Goal: Information Seeking & Learning: Learn about a topic

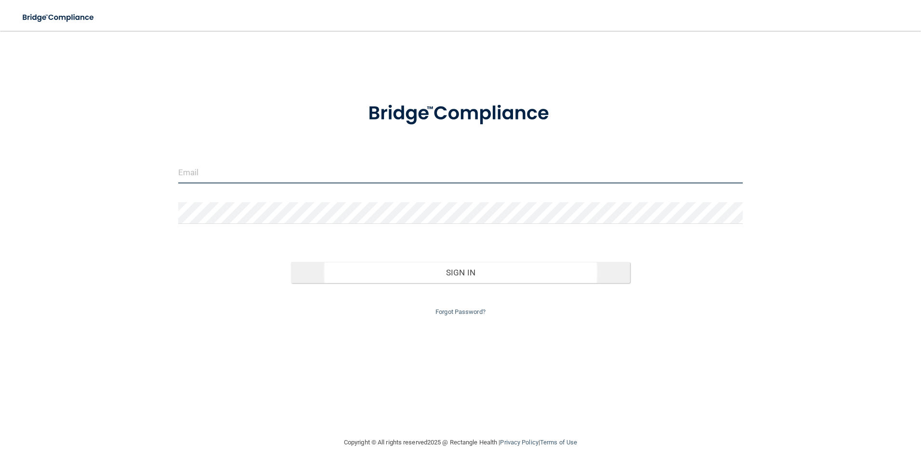
type input "[EMAIL_ADDRESS][DOMAIN_NAME]"
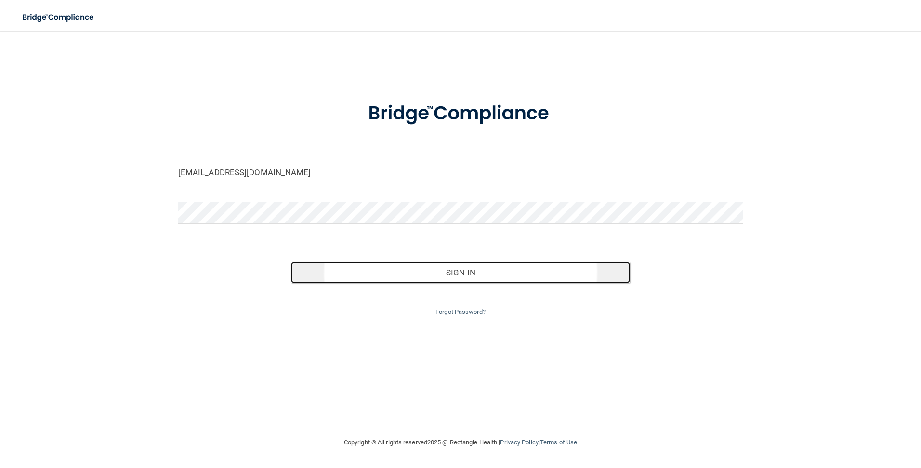
click at [444, 278] on button "Sign In" at bounding box center [460, 272] width 339 height 21
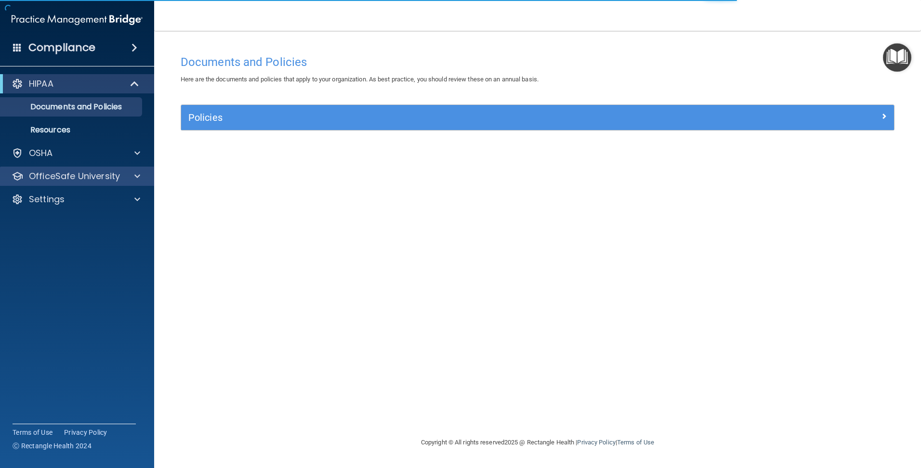
click at [91, 186] on div "OfficeSafe University" at bounding box center [77, 176] width 155 height 19
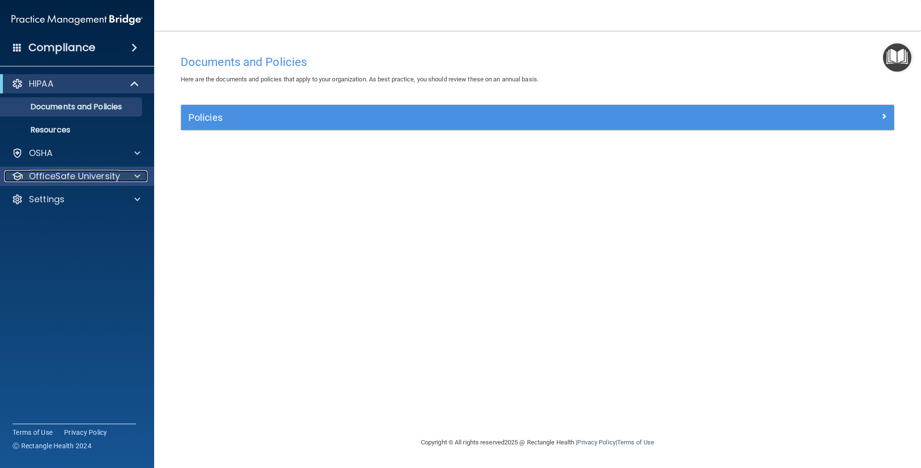
click at [81, 173] on p "OfficeSafe University" at bounding box center [74, 177] width 91 height 12
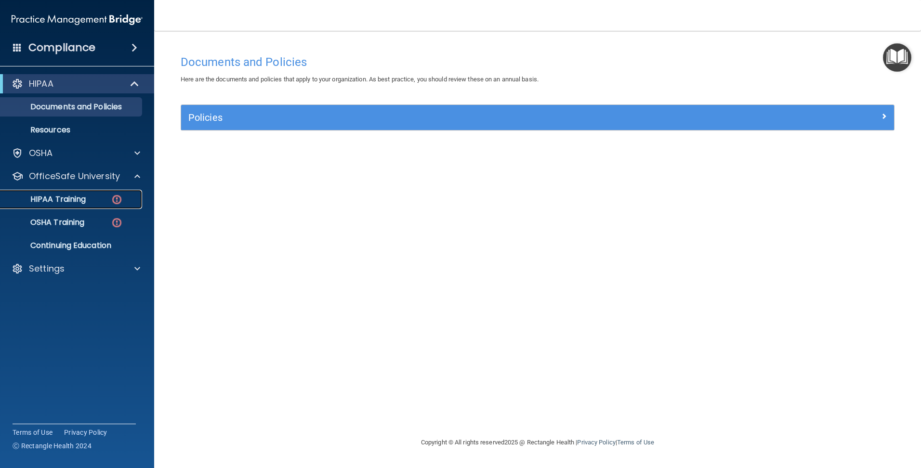
click at [72, 196] on p "HIPAA Training" at bounding box center [46, 200] width 80 height 10
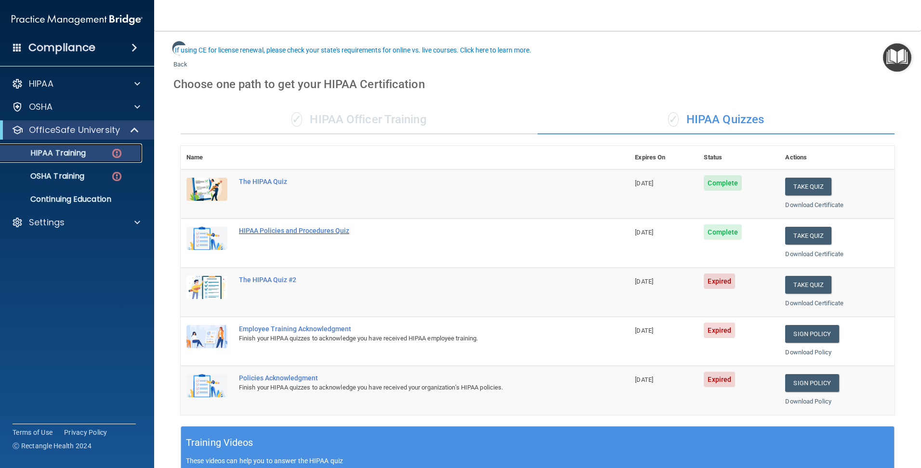
scroll to position [48, 0]
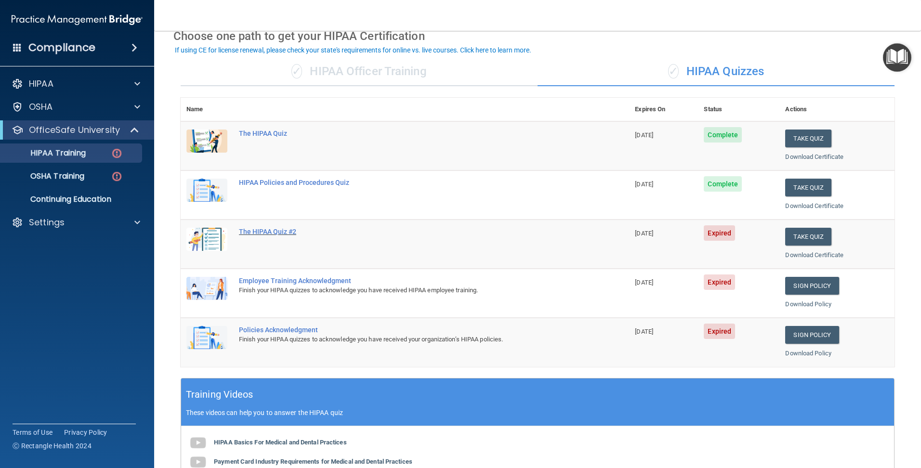
click at [263, 231] on div "The HIPAA Quiz #2" at bounding box center [410, 232] width 342 height 8
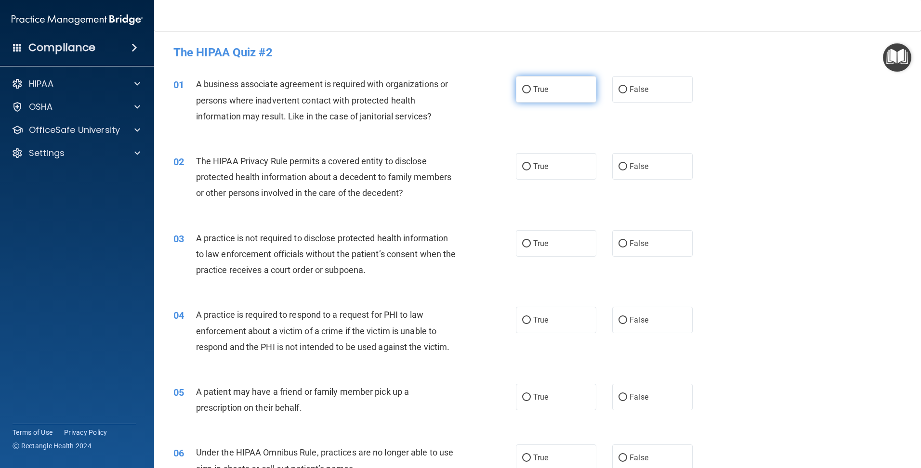
click at [522, 88] on input "True" at bounding box center [526, 89] width 9 height 7
radio input "true"
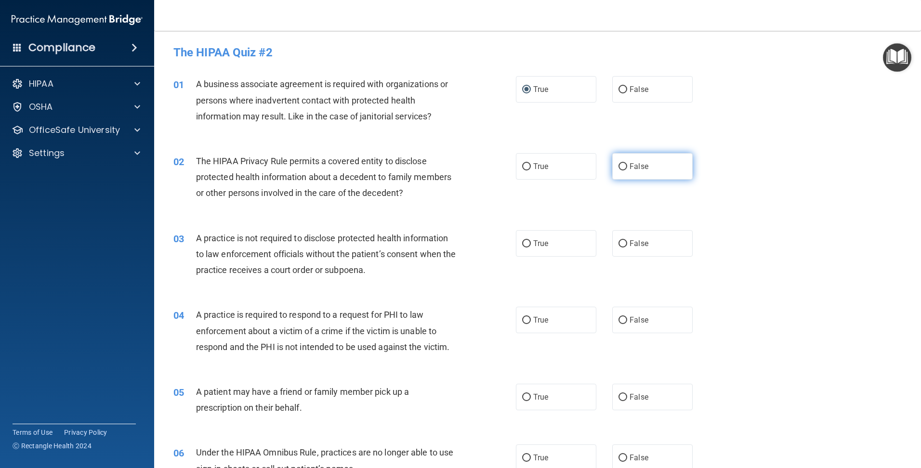
click at [630, 167] on span "False" at bounding box center [639, 166] width 19 height 9
click at [626, 167] on input "False" at bounding box center [623, 166] width 9 height 7
radio input "true"
click at [640, 247] on span "False" at bounding box center [639, 243] width 19 height 9
click at [627, 247] on input "False" at bounding box center [623, 243] width 9 height 7
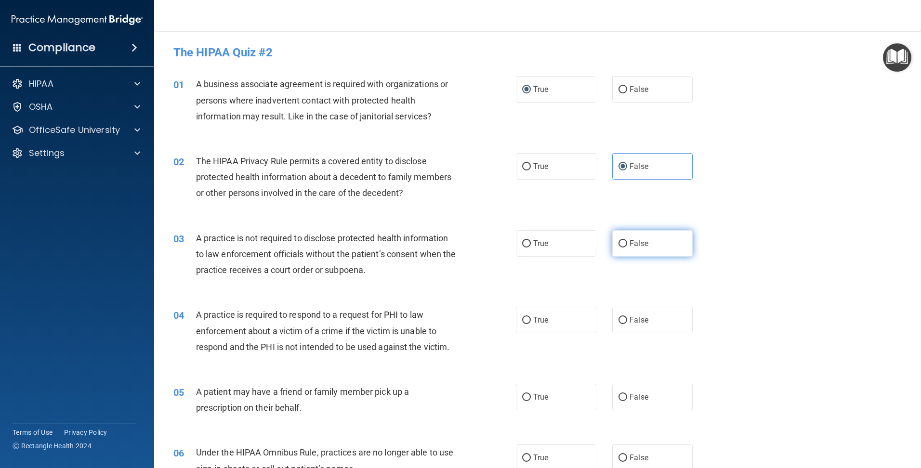
radio input "true"
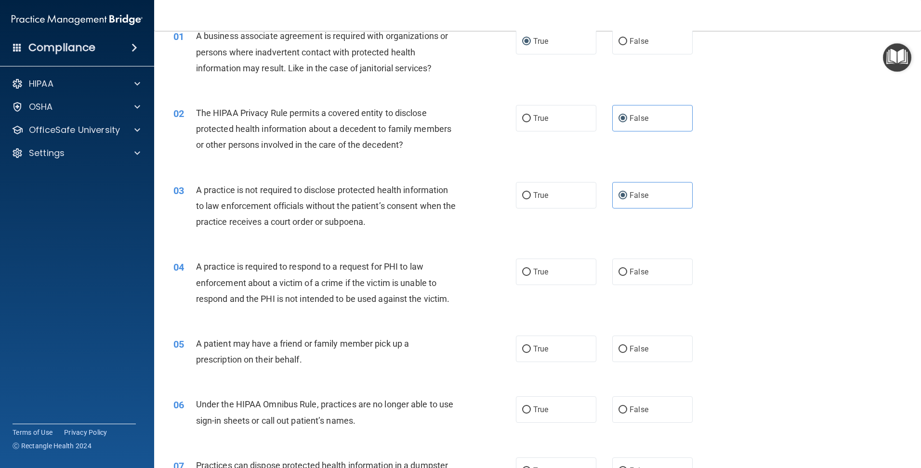
scroll to position [96, 0]
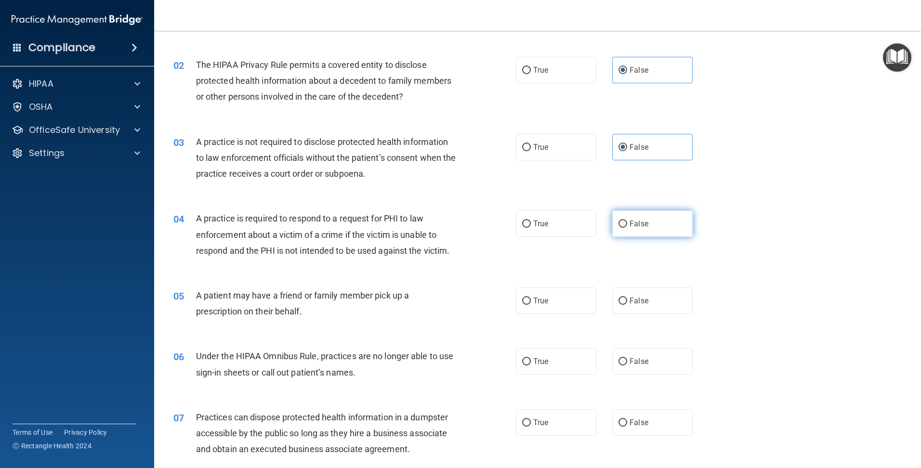
click at [668, 230] on label "False" at bounding box center [652, 224] width 80 height 27
click at [627, 228] on input "False" at bounding box center [623, 224] width 9 height 7
radio input "true"
click at [555, 302] on label "True" at bounding box center [556, 301] width 80 height 27
click at [531, 302] on input "True" at bounding box center [526, 301] width 9 height 7
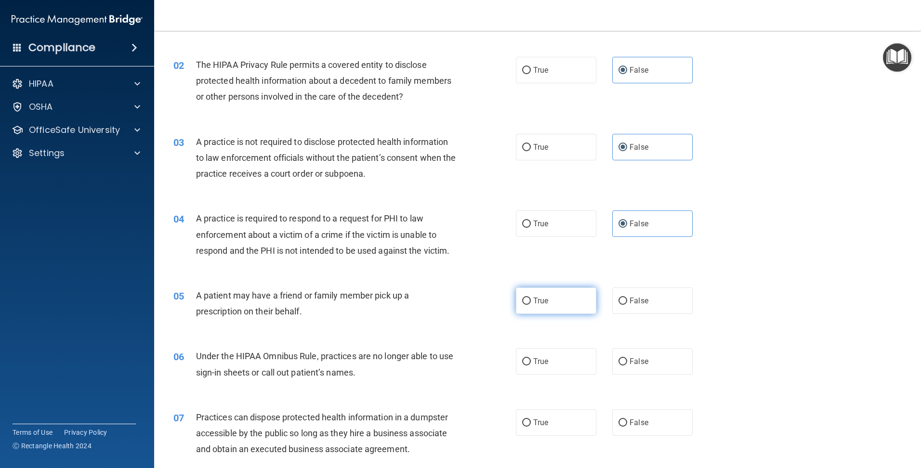
radio input "true"
click at [619, 364] on input "False" at bounding box center [623, 361] width 9 height 7
radio input "true"
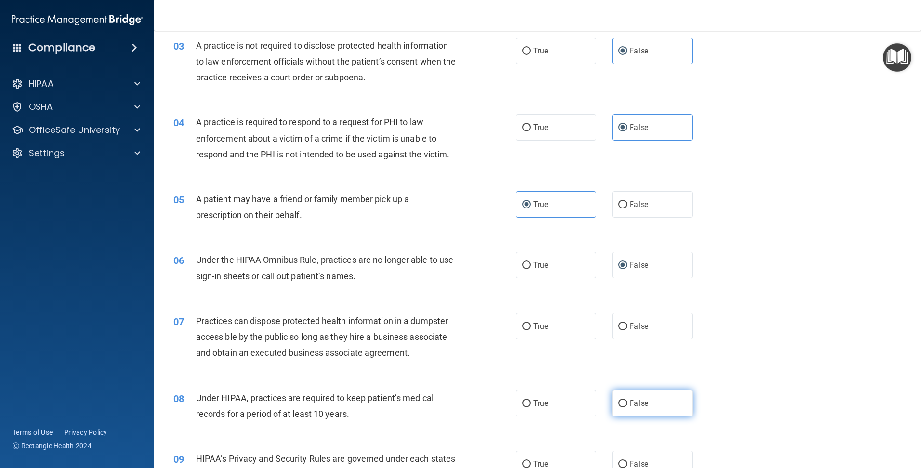
scroll to position [241, 0]
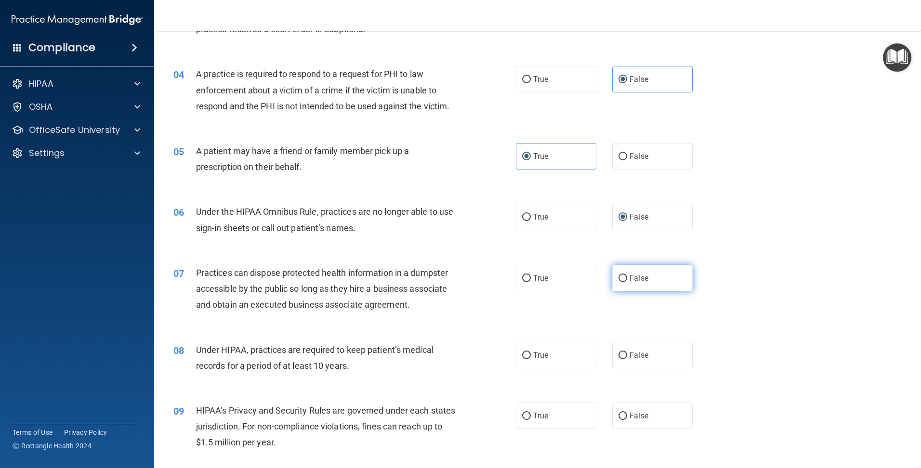
click at [632, 277] on span "False" at bounding box center [639, 278] width 19 height 9
click at [627, 277] on input "False" at bounding box center [623, 278] width 9 height 7
radio input "true"
click at [537, 353] on span "True" at bounding box center [540, 355] width 15 height 9
click at [531, 353] on input "True" at bounding box center [526, 355] width 9 height 7
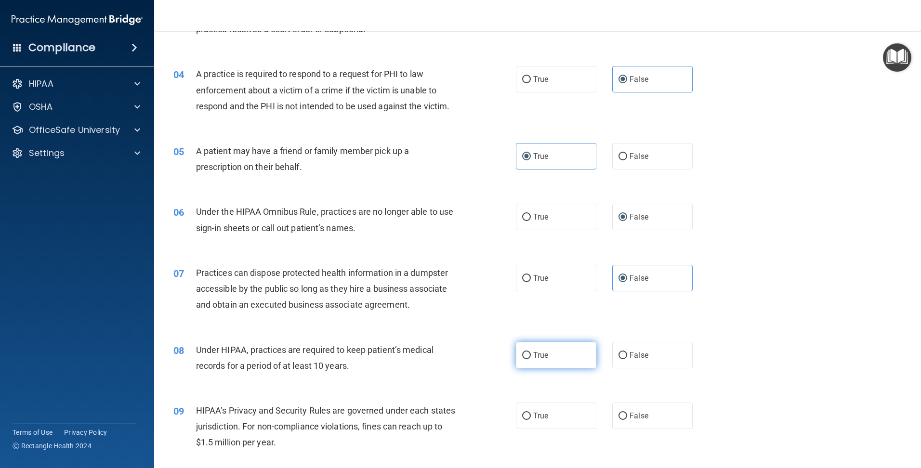
radio input "true"
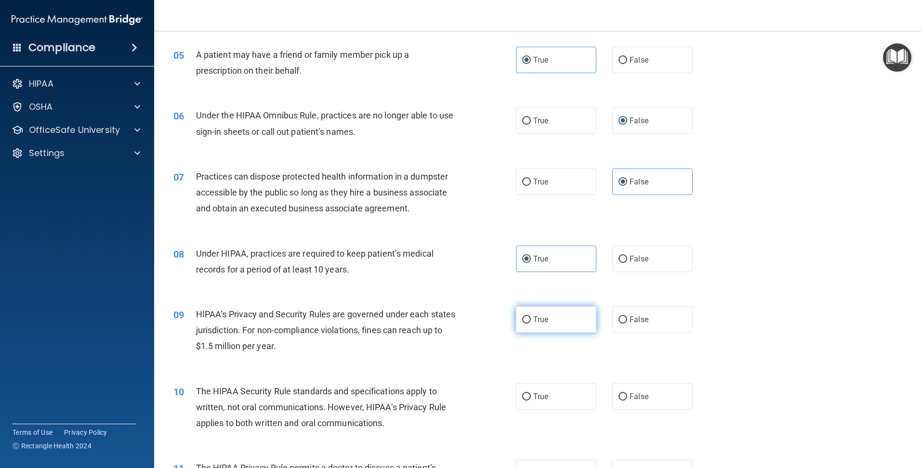
scroll to position [385, 0]
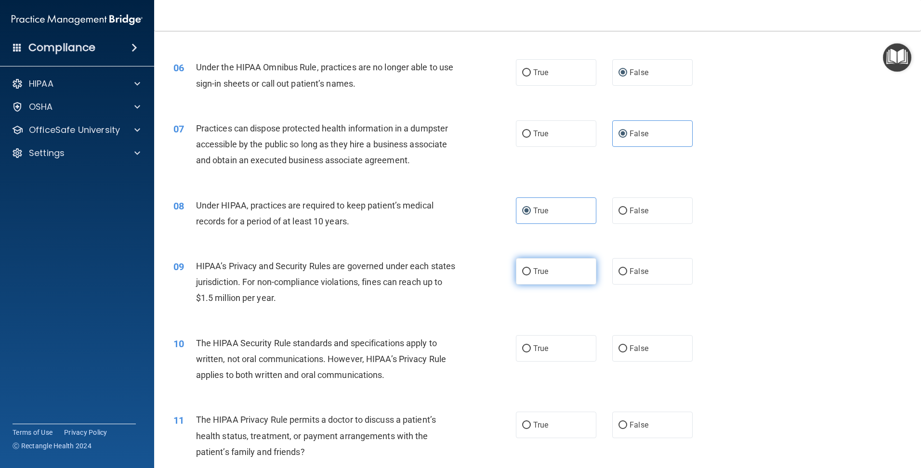
click at [545, 274] on span "True" at bounding box center [540, 271] width 15 height 9
click at [531, 274] on input "True" at bounding box center [526, 271] width 9 height 7
radio input "true"
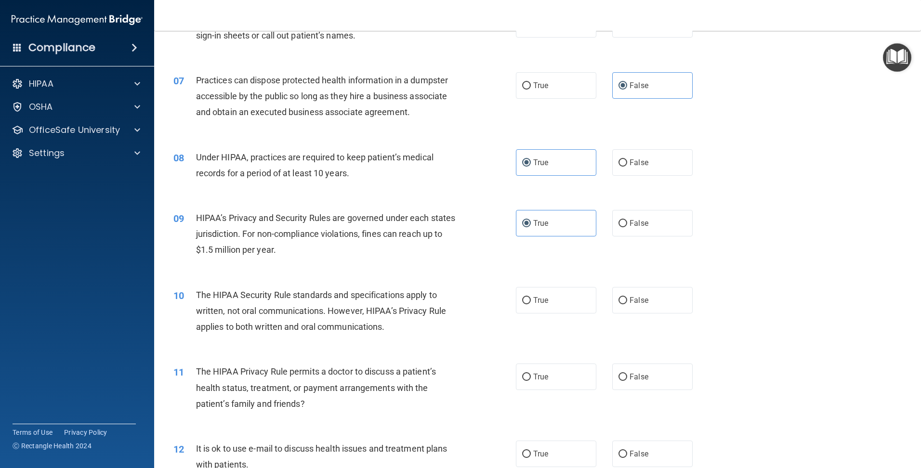
scroll to position [482, 0]
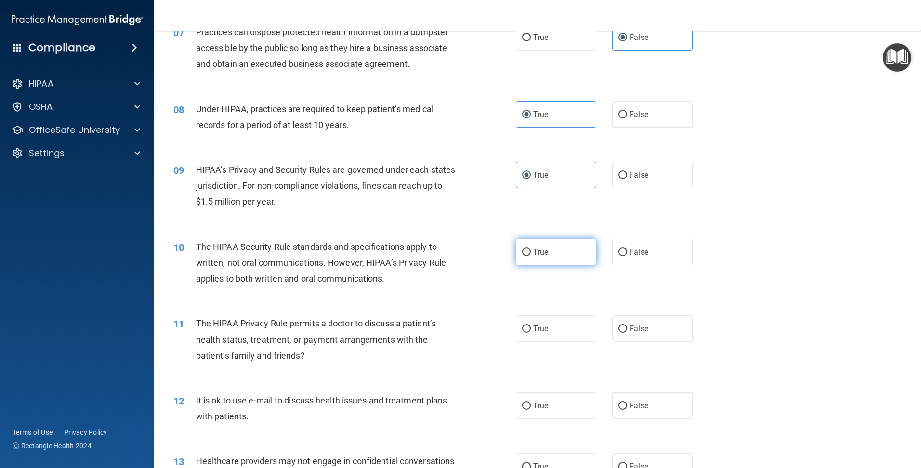
click at [549, 255] on label "True" at bounding box center [556, 252] width 80 height 27
click at [531, 255] on input "True" at bounding box center [526, 252] width 9 height 7
radio input "true"
click at [619, 252] on input "False" at bounding box center [623, 252] width 9 height 7
radio input "true"
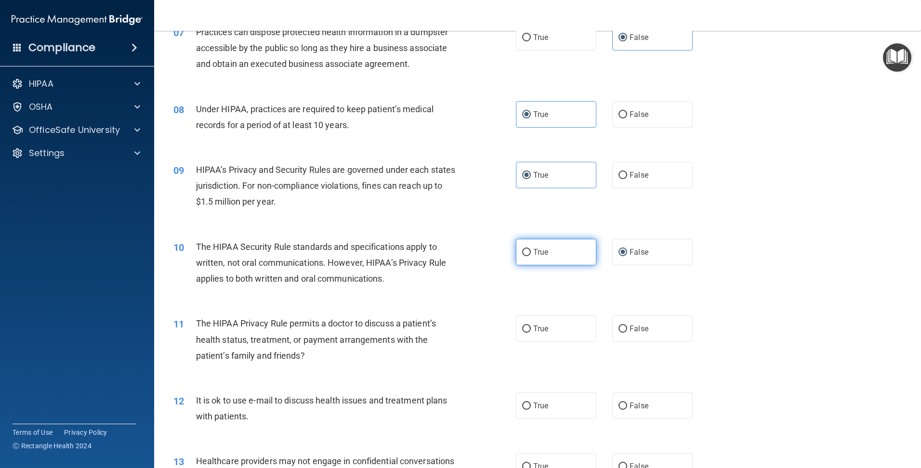
click at [541, 252] on span "True" at bounding box center [540, 252] width 15 height 9
click at [531, 252] on input "True" at bounding box center [526, 252] width 9 height 7
radio input "true"
radio input "false"
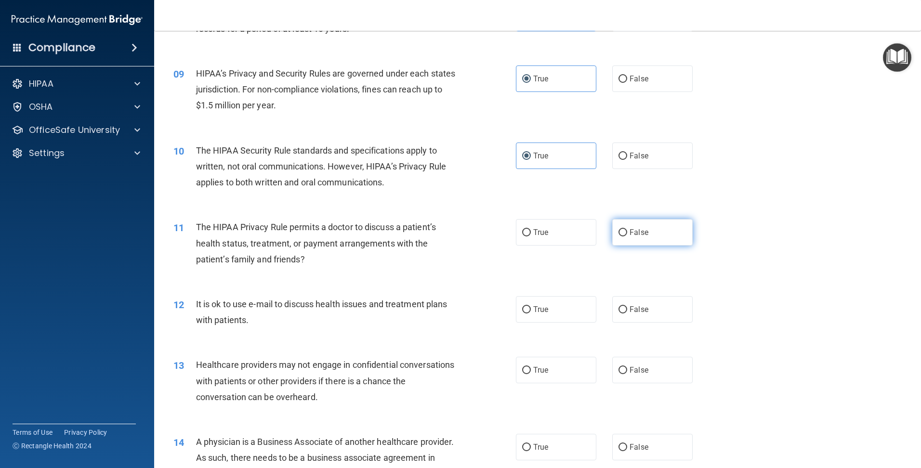
click at [619, 234] on input "False" at bounding box center [623, 232] width 9 height 7
radio input "true"
click at [624, 305] on label "False" at bounding box center [652, 309] width 80 height 27
click at [624, 306] on input "False" at bounding box center [623, 309] width 9 height 7
radio input "true"
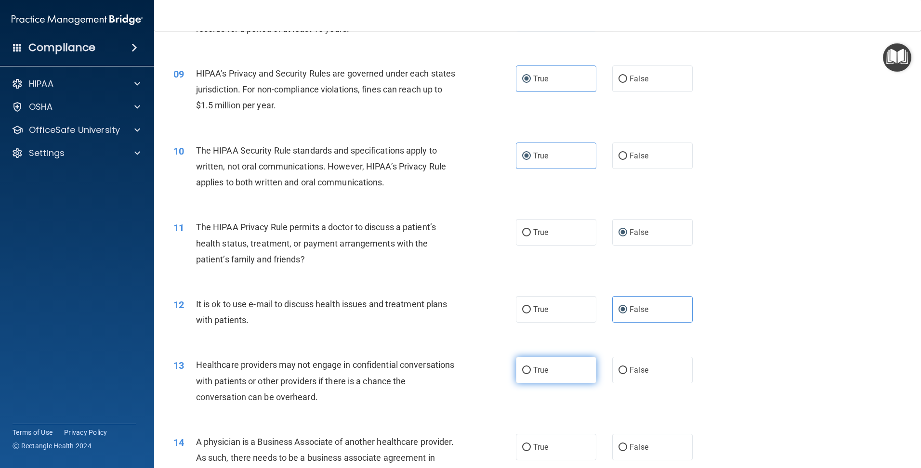
click at [534, 365] on label "True" at bounding box center [556, 370] width 80 height 27
click at [531, 367] on input "True" at bounding box center [526, 370] width 9 height 7
radio input "true"
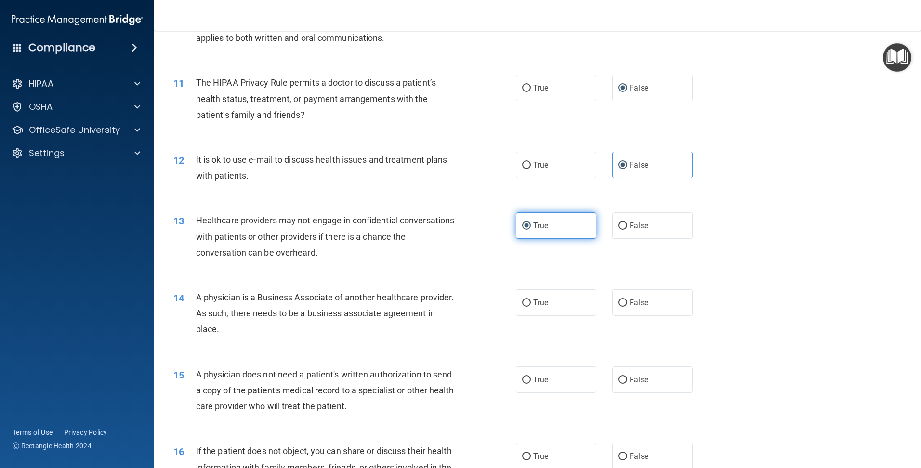
scroll to position [771, 0]
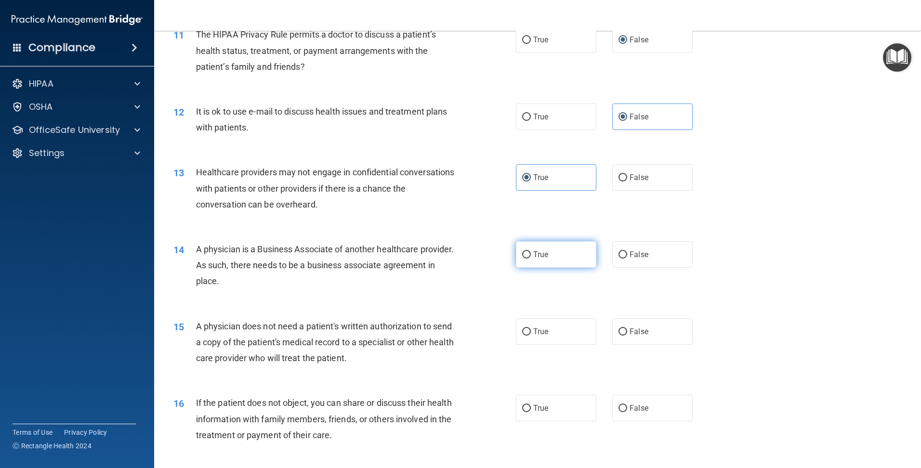
click at [544, 252] on span "True" at bounding box center [540, 254] width 15 height 9
click at [531, 252] on input "True" at bounding box center [526, 255] width 9 height 7
radio input "true"
click at [612, 331] on label "False" at bounding box center [652, 331] width 80 height 27
click at [619, 331] on input "False" at bounding box center [623, 332] width 9 height 7
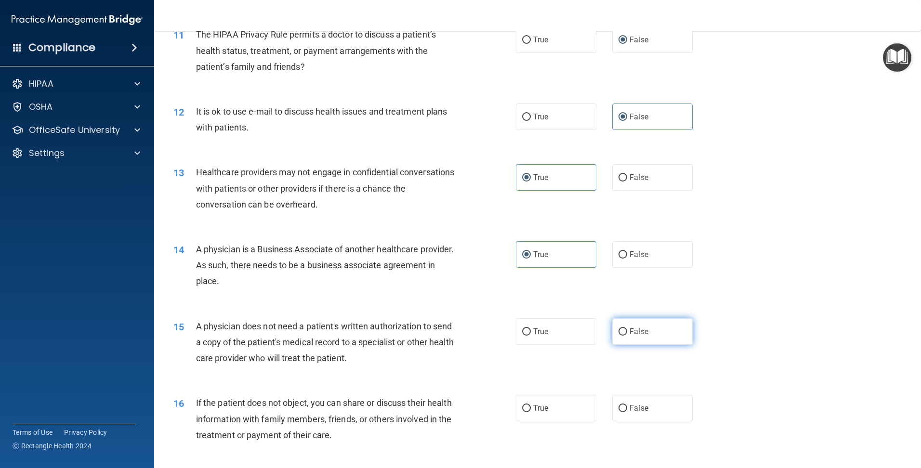
radio input "true"
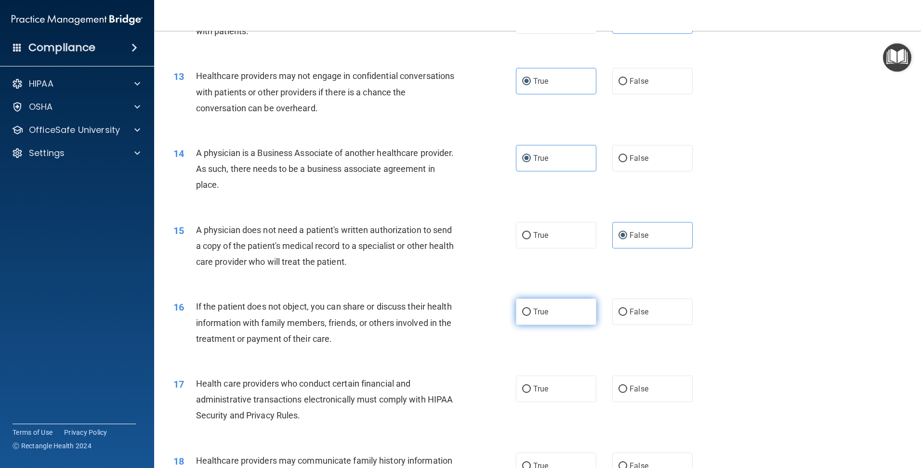
click at [549, 313] on label "True" at bounding box center [556, 312] width 80 height 27
click at [531, 313] on input "True" at bounding box center [526, 312] width 9 height 7
radio input "true"
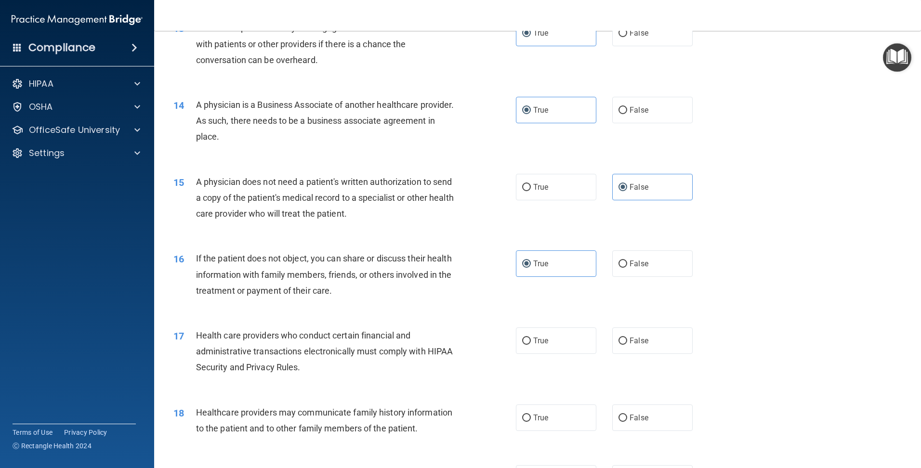
scroll to position [1012, 0]
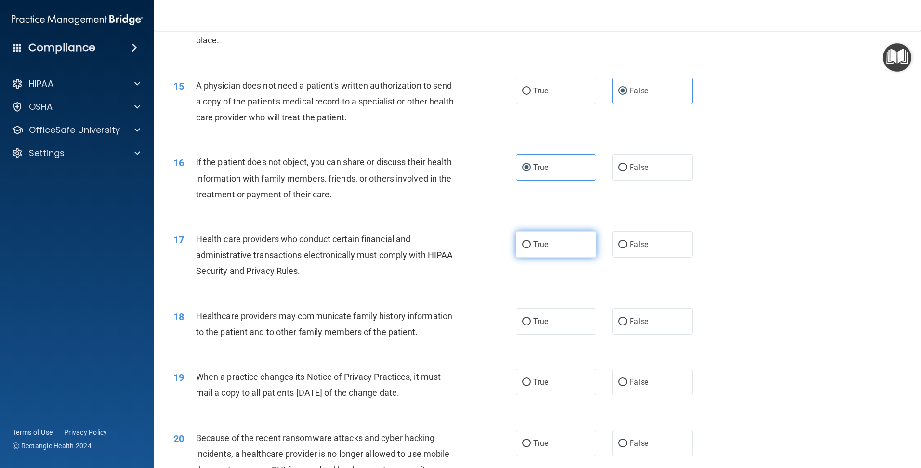
click at [536, 248] on span "True" at bounding box center [540, 244] width 15 height 9
click at [531, 248] on input "True" at bounding box center [526, 244] width 9 height 7
radio input "true"
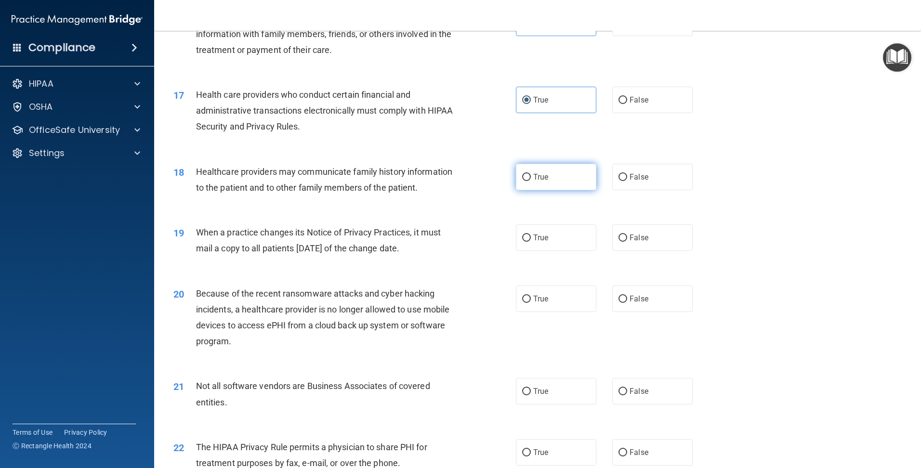
click at [529, 174] on label "True" at bounding box center [556, 177] width 80 height 27
click at [529, 174] on input "True" at bounding box center [526, 177] width 9 height 7
radio input "true"
click at [581, 233] on label "True" at bounding box center [556, 238] width 80 height 27
click at [531, 235] on input "True" at bounding box center [526, 238] width 9 height 7
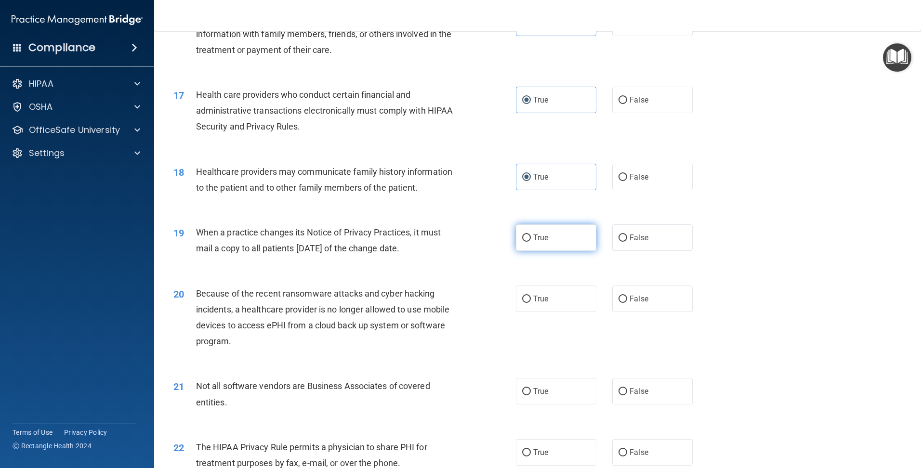
radio input "true"
click at [533, 302] on span "True" at bounding box center [540, 298] width 15 height 9
click at [531, 302] on input "True" at bounding box center [526, 299] width 9 height 7
radio input "true"
click at [628, 271] on div "19 When a practice changes its Notice of Privacy Practices, it must mail a copy…" at bounding box center [537, 242] width 743 height 61
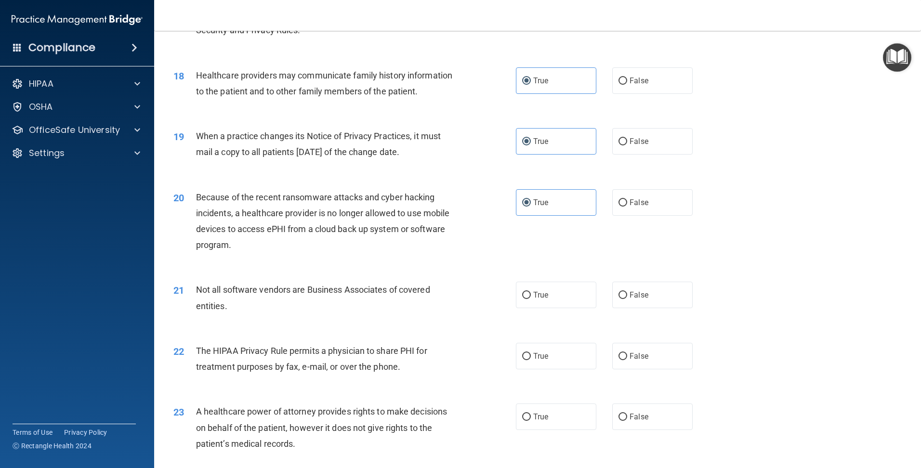
scroll to position [1301, 0]
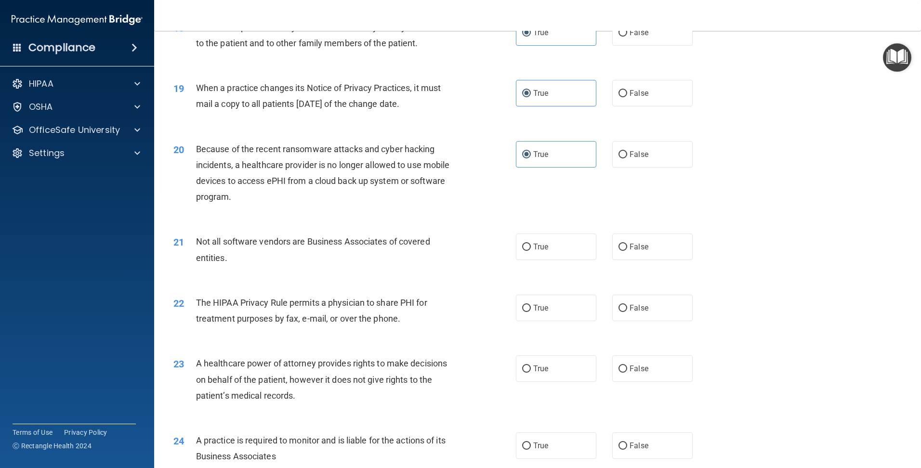
click at [628, 271] on div "21 Not all software vendors are Business Associates of covered entities. True F…" at bounding box center [537, 252] width 743 height 61
click at [528, 242] on label "True" at bounding box center [556, 247] width 80 height 27
click at [528, 244] on input "True" at bounding box center [526, 247] width 9 height 7
radio input "true"
click at [583, 316] on label "True" at bounding box center [556, 308] width 80 height 27
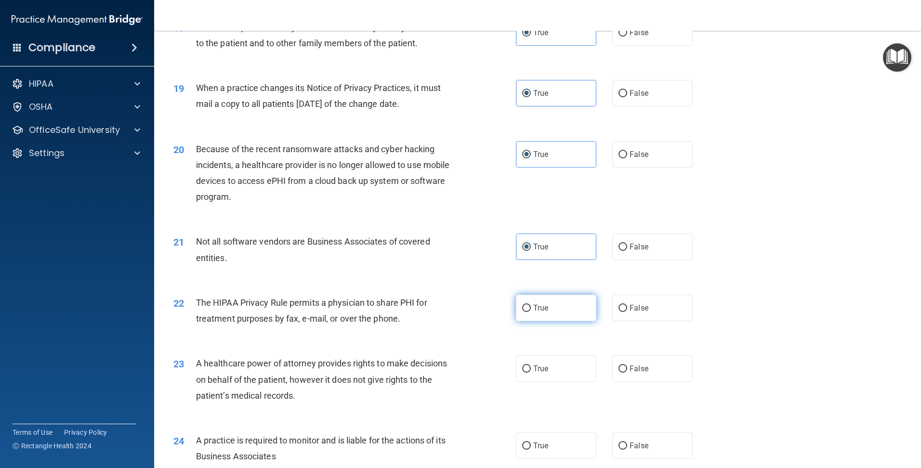
click at [531, 312] on input "True" at bounding box center [526, 308] width 9 height 7
radio input "true"
click at [622, 365] on label "False" at bounding box center [652, 369] width 80 height 27
click at [622, 366] on input "False" at bounding box center [623, 369] width 9 height 7
radio input "true"
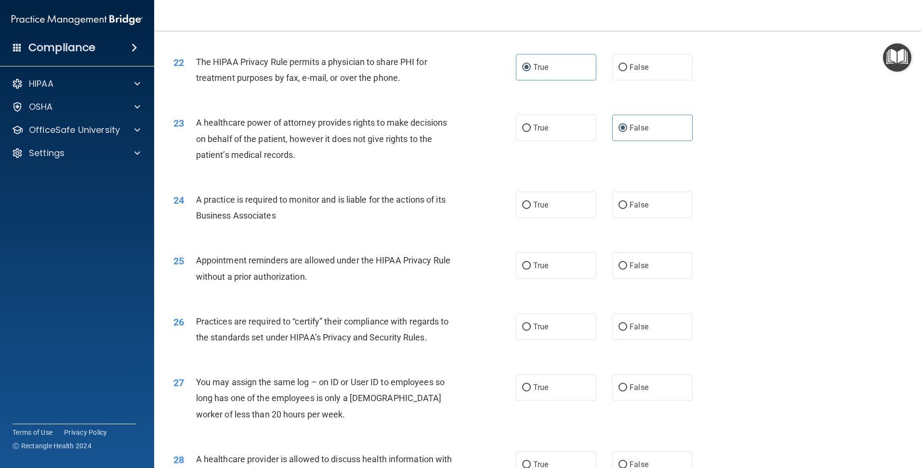
scroll to position [1638, 0]
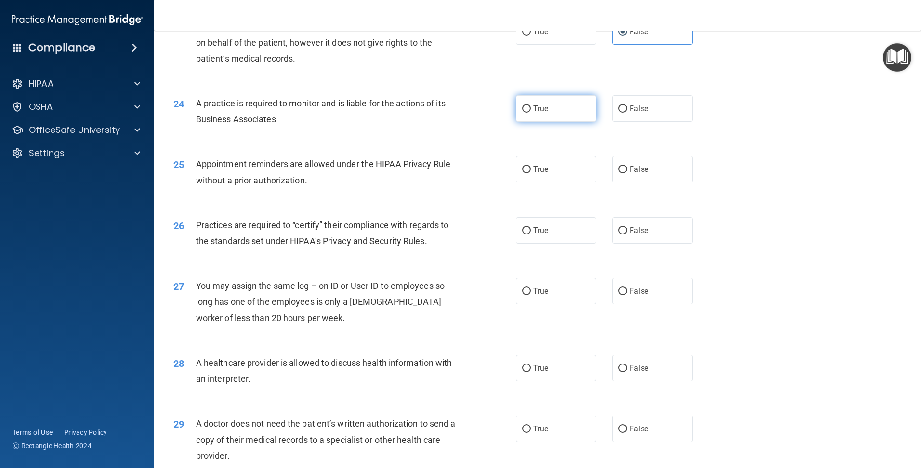
click at [525, 109] on input "True" at bounding box center [526, 109] width 9 height 7
radio input "true"
click at [621, 170] on input "False" at bounding box center [623, 169] width 9 height 7
radio input "true"
click at [620, 238] on label "False" at bounding box center [652, 230] width 80 height 27
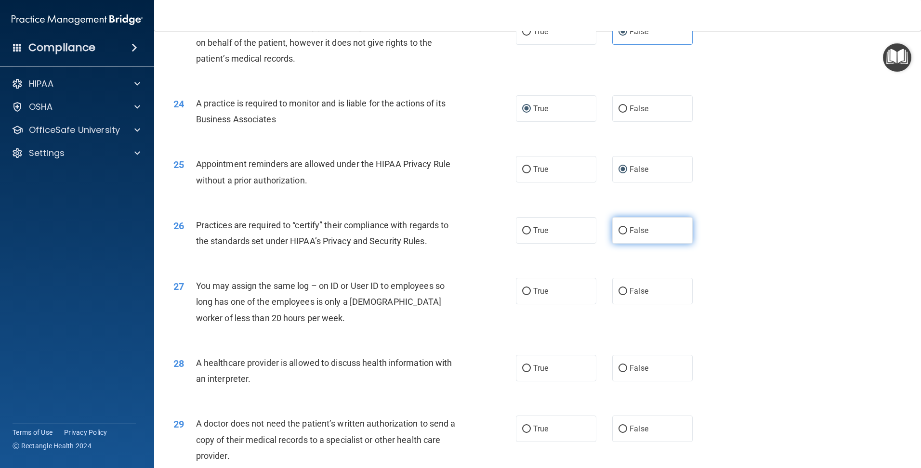
click at [620, 235] on input "False" at bounding box center [623, 230] width 9 height 7
radio input "true"
click at [624, 287] on label "False" at bounding box center [652, 291] width 80 height 27
click at [624, 288] on input "False" at bounding box center [623, 291] width 9 height 7
radio input "true"
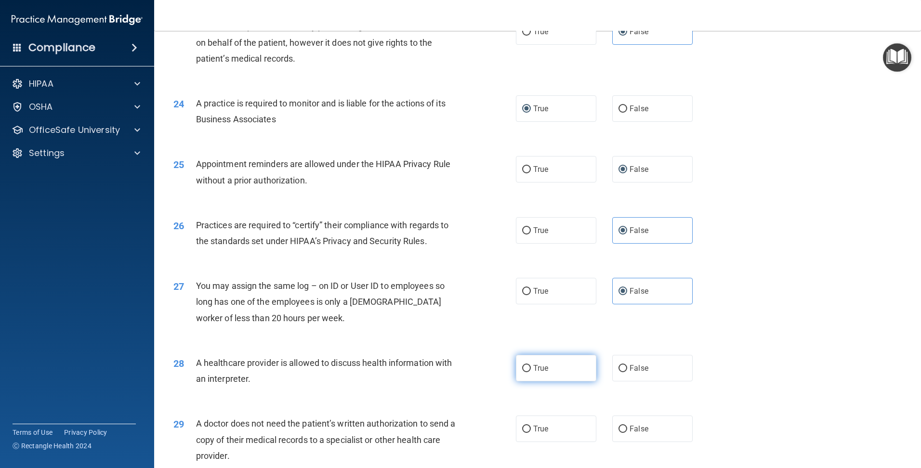
click at [526, 365] on input "True" at bounding box center [526, 368] width 9 height 7
radio input "true"
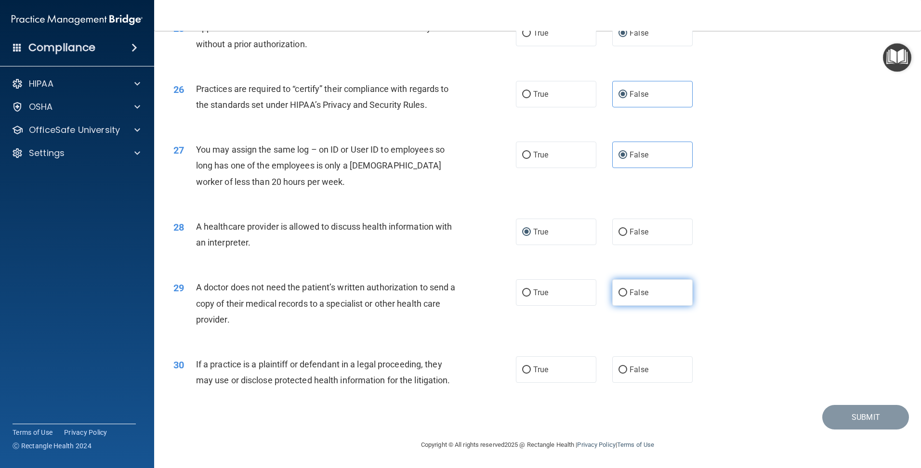
click at [635, 293] on span "False" at bounding box center [639, 292] width 19 height 9
click at [627, 293] on input "False" at bounding box center [623, 293] width 9 height 7
radio input "true"
click at [630, 370] on span "False" at bounding box center [639, 369] width 19 height 9
click at [627, 370] on input "False" at bounding box center [623, 370] width 9 height 7
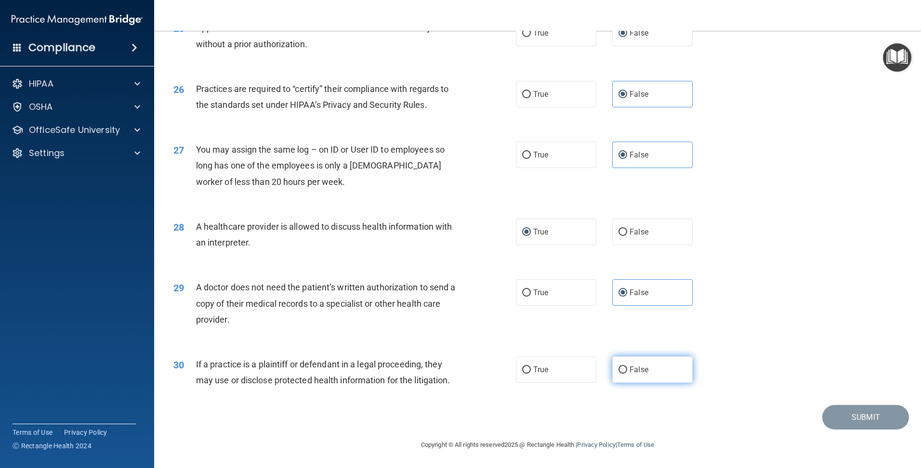
radio input "true"
click at [833, 414] on button "Submit" at bounding box center [866, 417] width 87 height 25
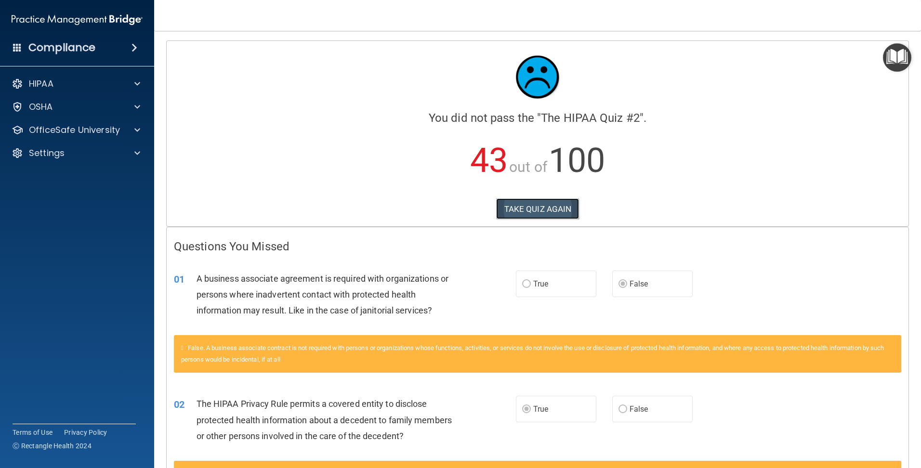
click at [558, 208] on button "TAKE QUIZ AGAIN" at bounding box center [537, 209] width 83 height 21
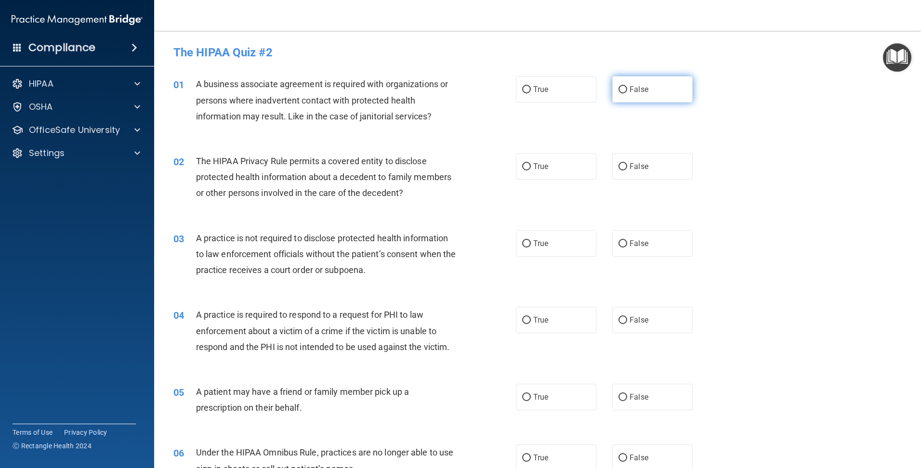
click at [615, 84] on label "False" at bounding box center [652, 89] width 80 height 27
click at [619, 86] on input "False" at bounding box center [623, 89] width 9 height 7
radio input "true"
click at [541, 168] on span "True" at bounding box center [540, 166] width 15 height 9
click at [531, 168] on input "True" at bounding box center [526, 166] width 9 height 7
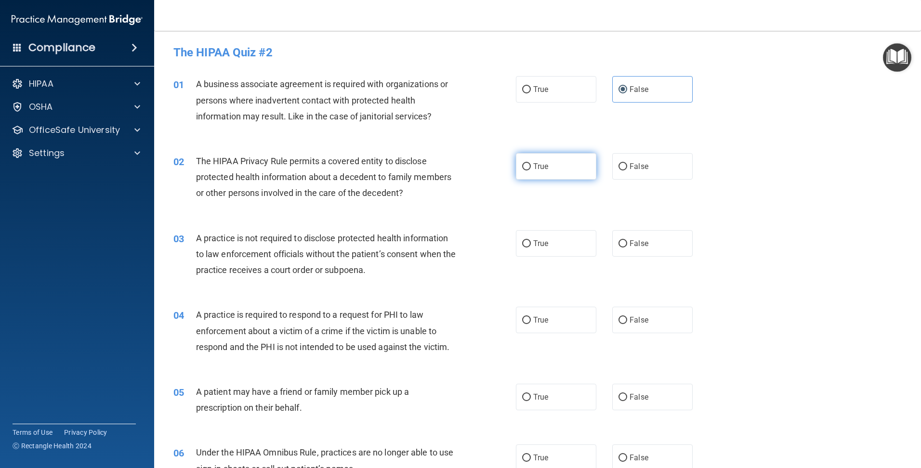
radio input "true"
click at [636, 222] on div "03 A practice is not required to disclose protected health information to law e…" at bounding box center [537, 256] width 743 height 77
click at [630, 233] on label "False" at bounding box center [652, 243] width 80 height 27
drag, startPoint x: 630, startPoint y: 233, endPoint x: 628, endPoint y: 249, distance: 16.0
click at [628, 249] on label "False" at bounding box center [652, 243] width 80 height 27
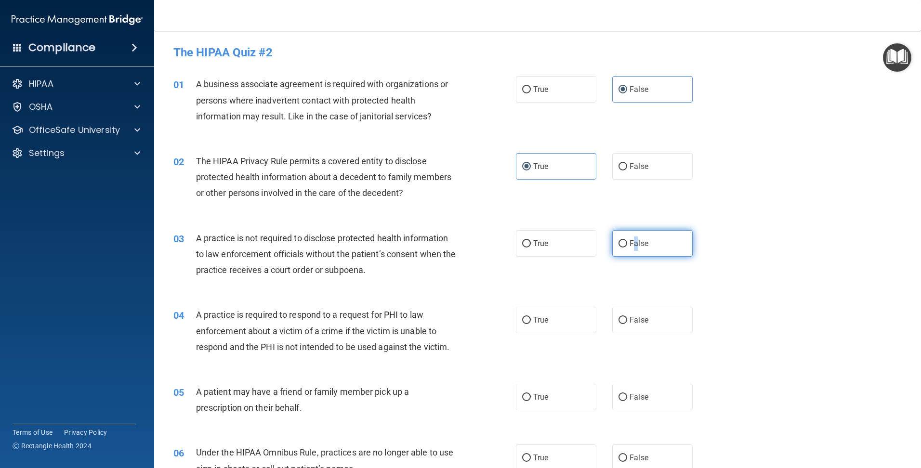
click at [627, 248] on input "False" at bounding box center [623, 243] width 9 height 7
radio input "true"
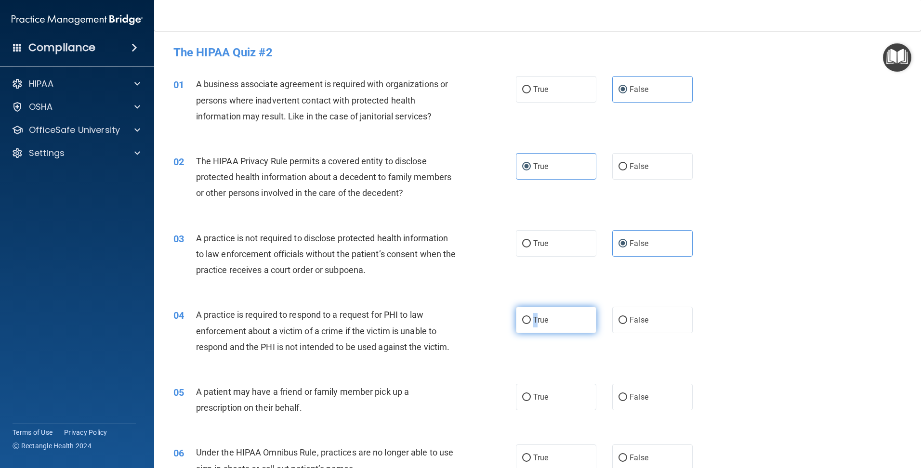
click at [533, 318] on span "True" at bounding box center [540, 320] width 15 height 9
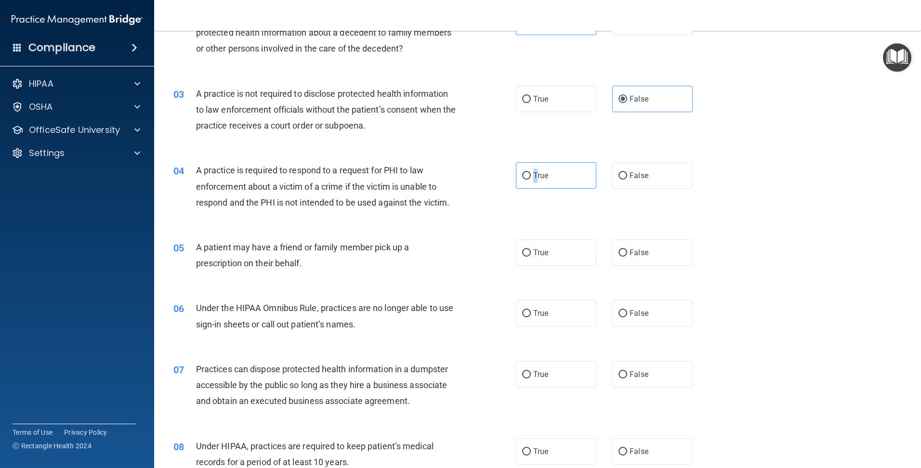
scroll to position [241, 0]
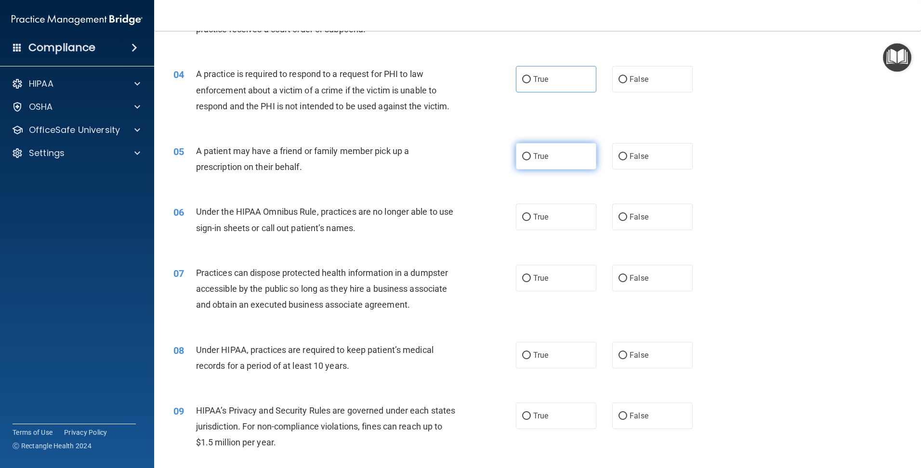
click at [525, 149] on label "True" at bounding box center [556, 156] width 80 height 27
click at [525, 153] on input "True" at bounding box center [526, 156] width 9 height 7
radio input "true"
click at [637, 213] on span "False" at bounding box center [639, 216] width 19 height 9
click at [627, 214] on input "False" at bounding box center [623, 217] width 9 height 7
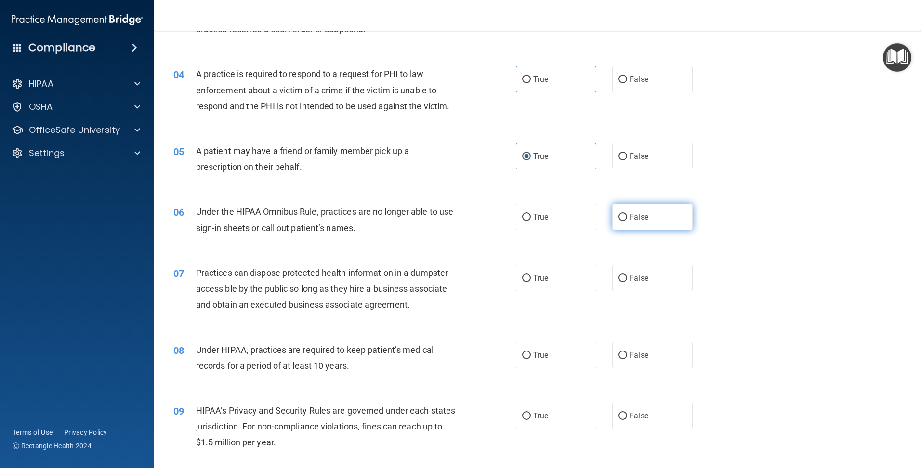
radio input "true"
click at [635, 275] on span "False" at bounding box center [639, 278] width 19 height 9
click at [627, 275] on input "False" at bounding box center [623, 278] width 9 height 7
radio input "true"
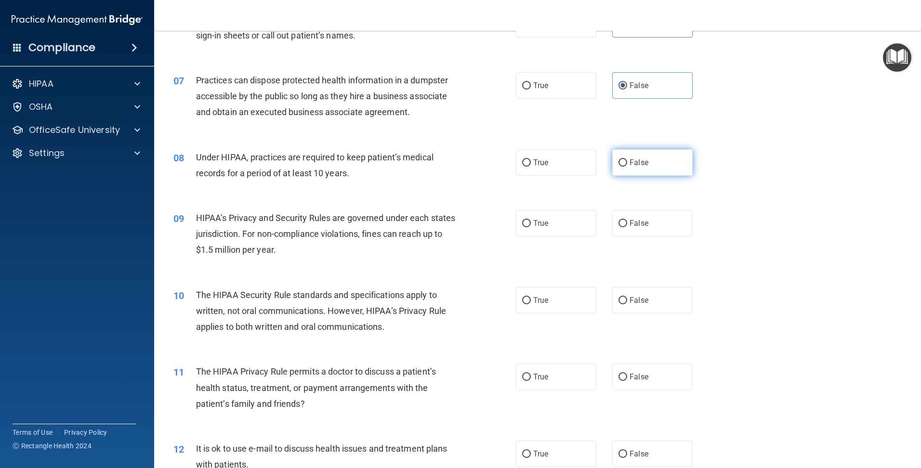
click at [619, 162] on input "False" at bounding box center [623, 162] width 9 height 7
radio input "true"
click at [621, 235] on label "False" at bounding box center [652, 223] width 80 height 27
click at [621, 227] on input "False" at bounding box center [623, 223] width 9 height 7
radio input "true"
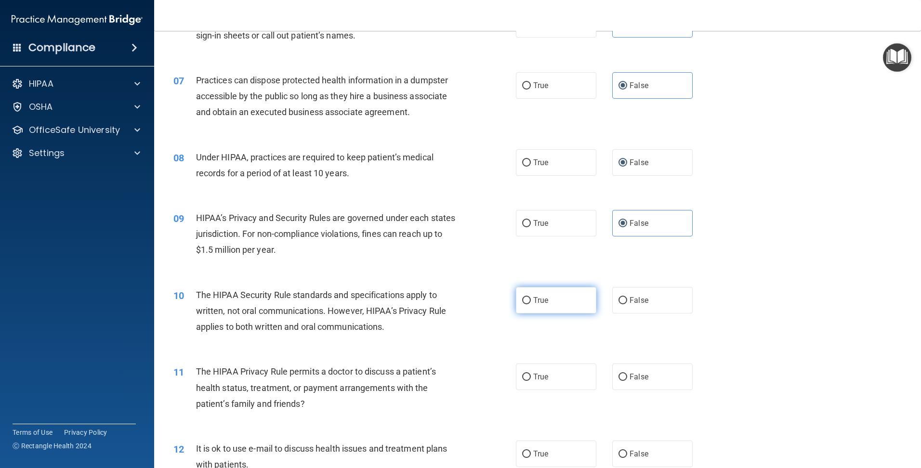
click at [540, 296] on span "True" at bounding box center [540, 300] width 15 height 9
click at [531, 297] on input "True" at bounding box center [526, 300] width 9 height 7
radio input "true"
click at [540, 378] on span "True" at bounding box center [540, 376] width 15 height 9
click at [531, 378] on input "True" at bounding box center [526, 377] width 9 height 7
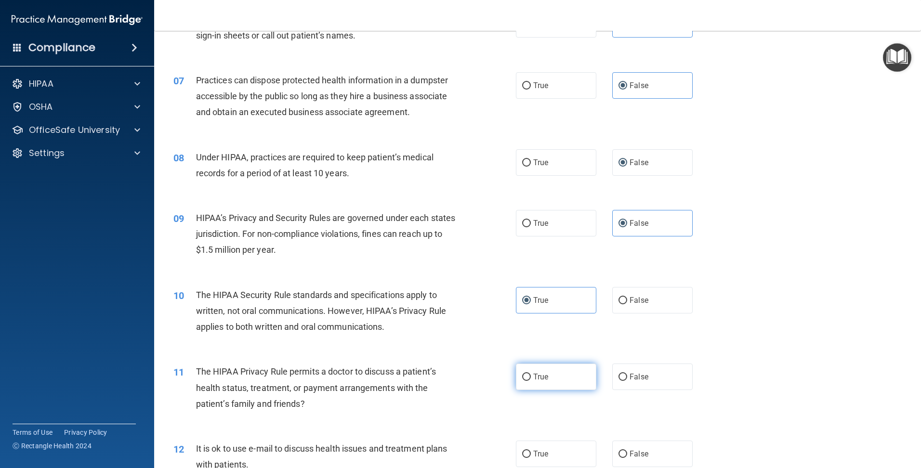
radio input "true"
click at [540, 452] on span "True" at bounding box center [540, 454] width 15 height 9
click at [531, 452] on input "True" at bounding box center [526, 454] width 9 height 7
radio input "true"
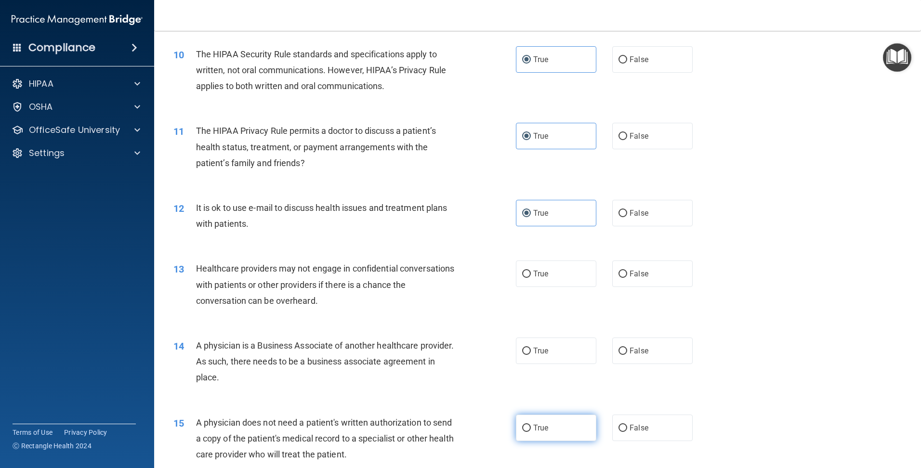
scroll to position [819, 0]
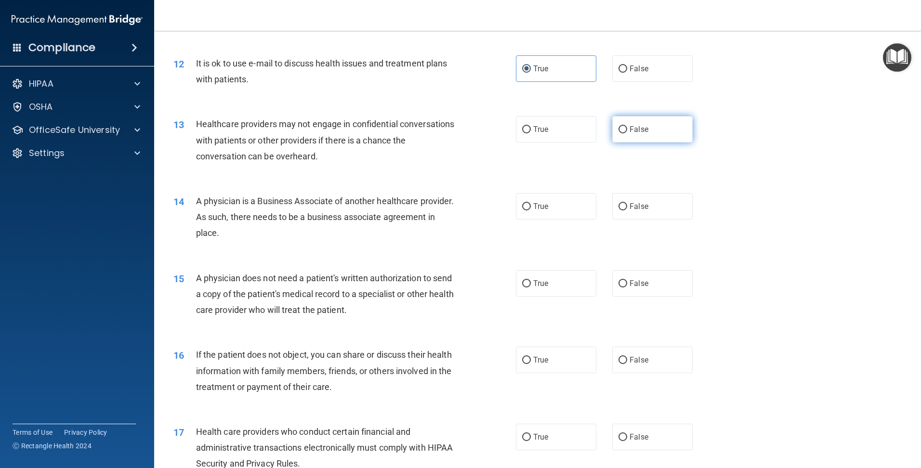
click at [636, 132] on span "False" at bounding box center [639, 129] width 19 height 9
click at [627, 132] on input "False" at bounding box center [623, 129] width 9 height 7
radio input "true"
click at [619, 206] on input "False" at bounding box center [623, 206] width 9 height 7
radio input "true"
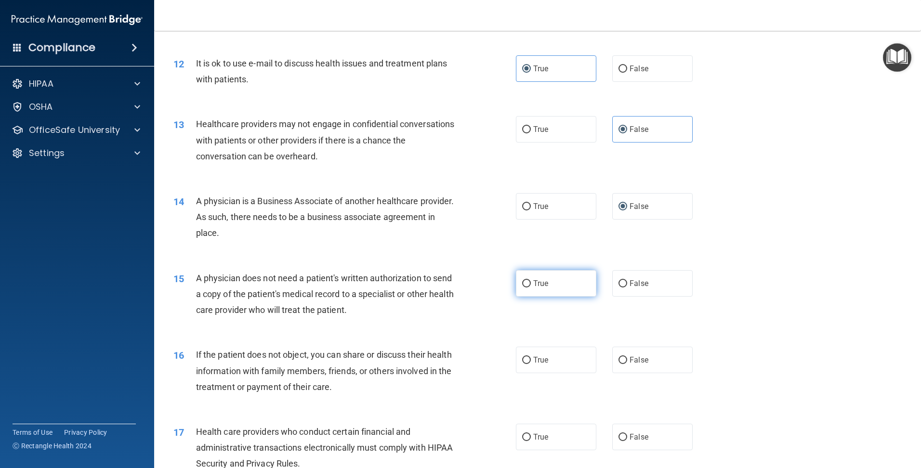
click at [534, 281] on span "True" at bounding box center [540, 283] width 15 height 9
click at [531, 281] on input "True" at bounding box center [526, 283] width 9 height 7
radio input "true"
click at [525, 355] on label "True" at bounding box center [556, 360] width 80 height 27
click at [525, 357] on input "True" at bounding box center [526, 360] width 9 height 7
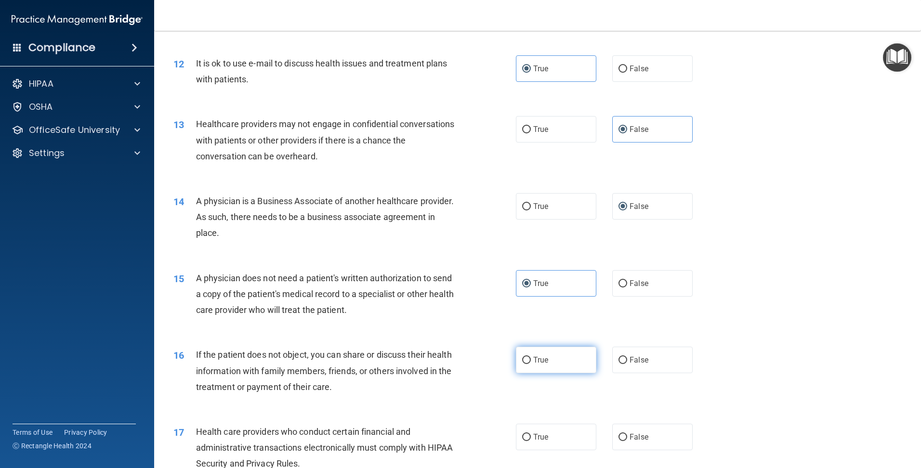
radio input "true"
click at [522, 436] on input "True" at bounding box center [526, 437] width 9 height 7
radio input "true"
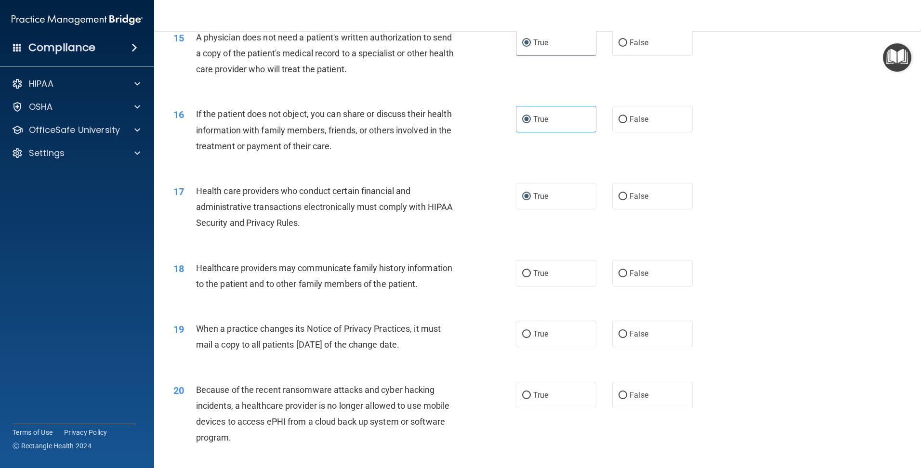
scroll to position [1253, 0]
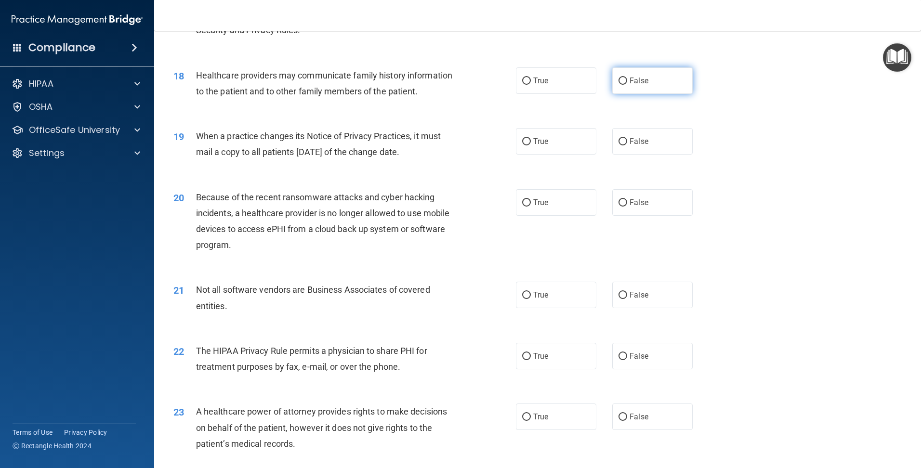
click at [659, 80] on label "False" at bounding box center [652, 80] width 80 height 27
click at [627, 80] on input "False" at bounding box center [623, 81] width 9 height 7
radio input "true"
click at [643, 139] on span "False" at bounding box center [639, 141] width 19 height 9
click at [627, 139] on input "False" at bounding box center [623, 141] width 9 height 7
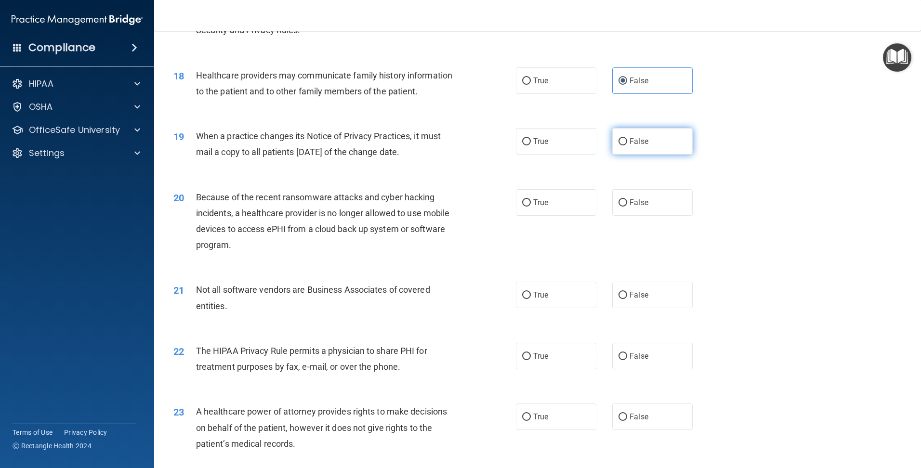
radio input "true"
click at [630, 203] on span "False" at bounding box center [639, 202] width 19 height 9
click at [627, 203] on input "False" at bounding box center [623, 202] width 9 height 7
radio input "true"
click at [529, 299] on label "True" at bounding box center [556, 295] width 80 height 27
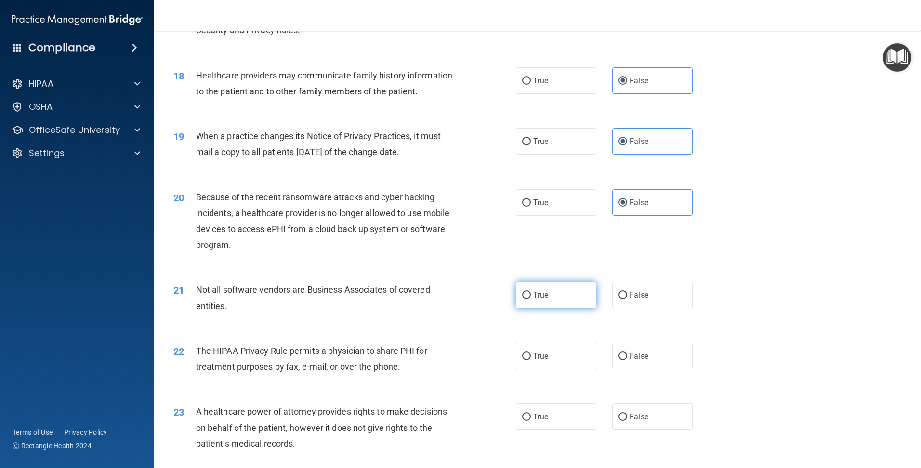
click at [529, 299] on input "True" at bounding box center [526, 295] width 9 height 7
radio input "true"
click at [535, 356] on span "True" at bounding box center [540, 356] width 15 height 9
click at [531, 356] on input "True" at bounding box center [526, 356] width 9 height 7
radio input "true"
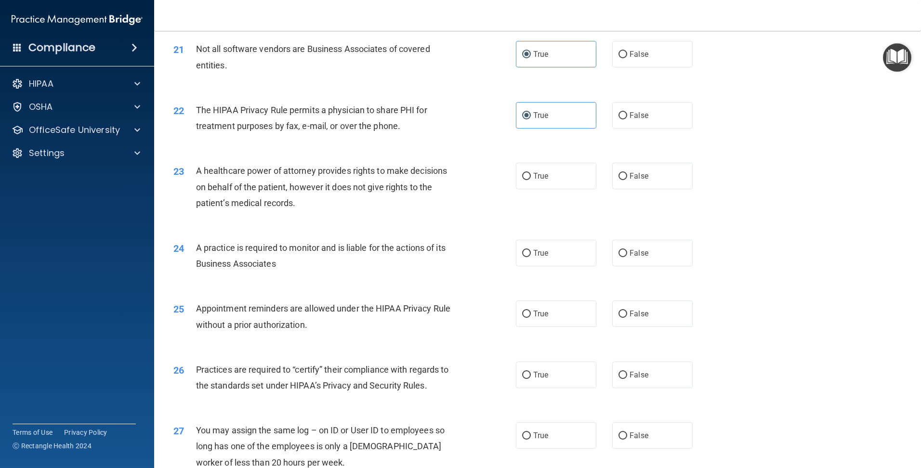
scroll to position [1542, 0]
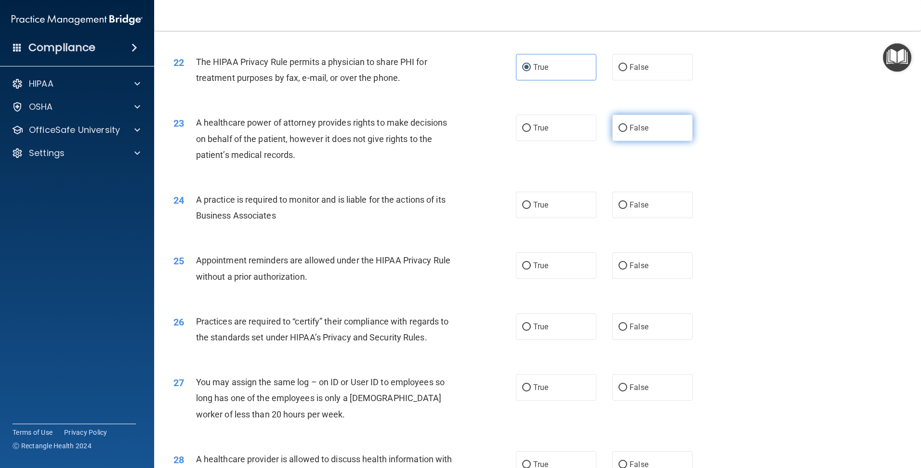
click at [619, 128] on input "False" at bounding box center [623, 128] width 9 height 7
radio input "true"
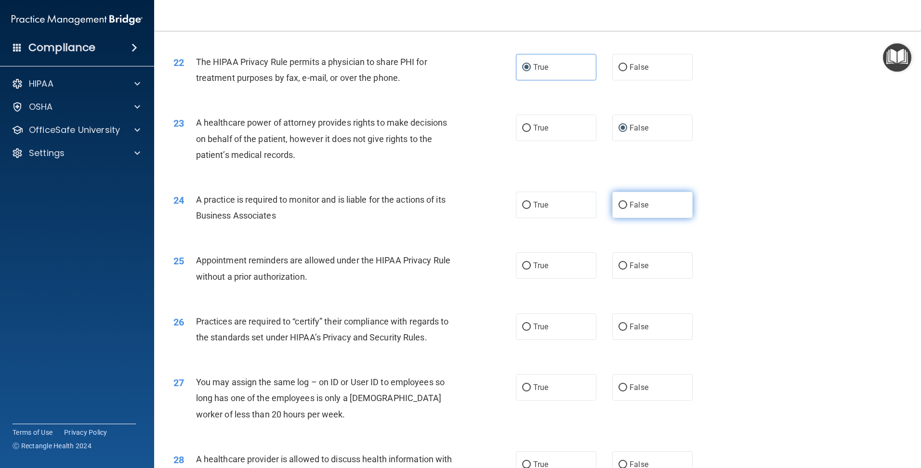
click at [622, 200] on label "False" at bounding box center [652, 205] width 80 height 27
click at [622, 202] on input "False" at bounding box center [623, 205] width 9 height 7
radio input "true"
click at [542, 271] on label "True" at bounding box center [556, 265] width 80 height 27
click at [531, 270] on input "True" at bounding box center [526, 266] width 9 height 7
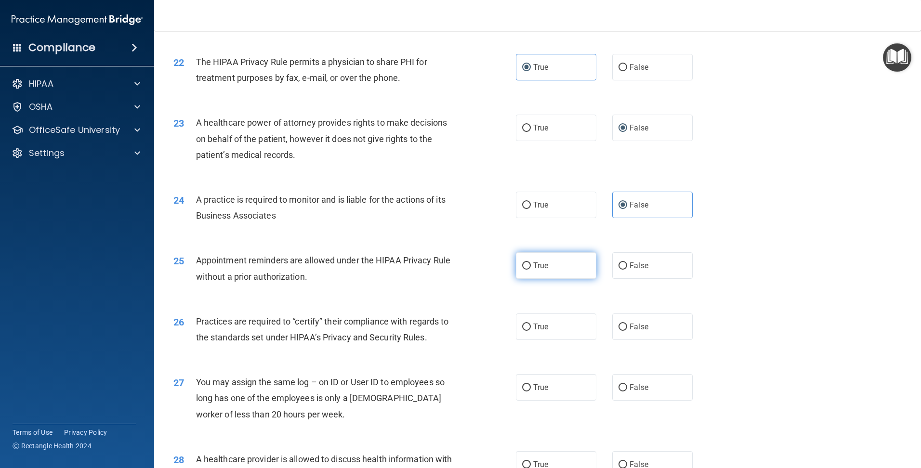
radio input "true"
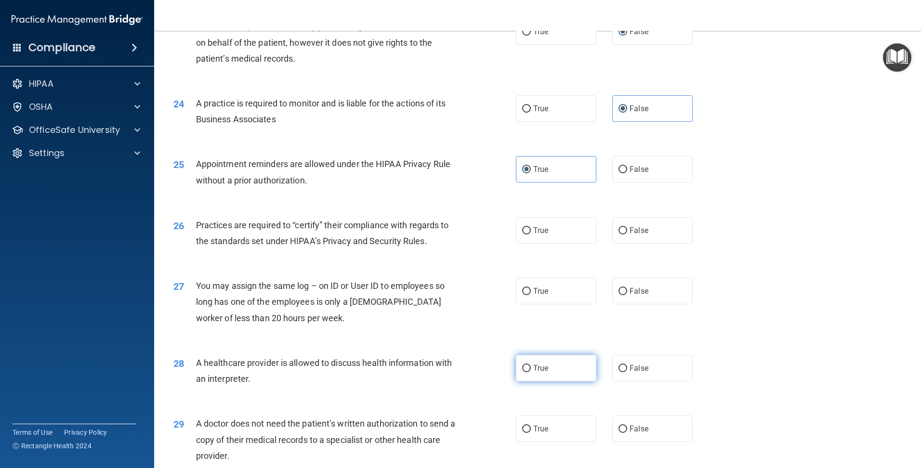
scroll to position [1735, 0]
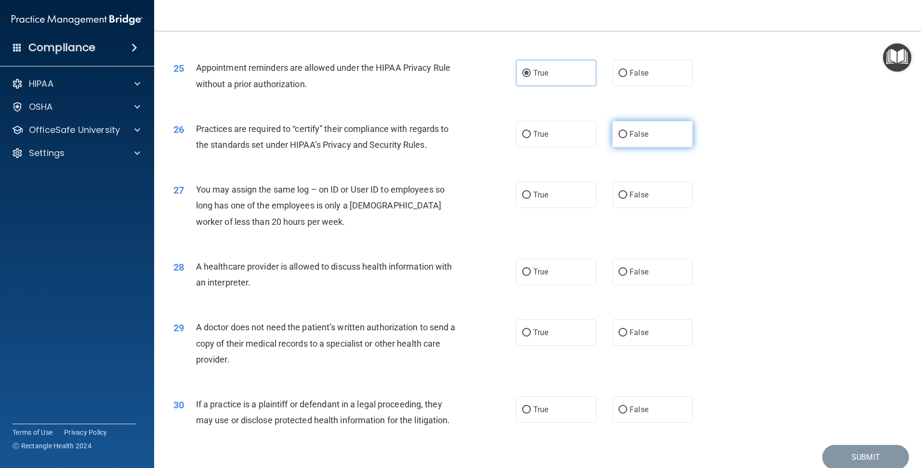
click at [628, 139] on label "False" at bounding box center [652, 134] width 80 height 27
click at [627, 138] on input "False" at bounding box center [623, 134] width 9 height 7
radio input "true"
click at [635, 185] on label "False" at bounding box center [652, 195] width 80 height 27
drag, startPoint x: 635, startPoint y: 185, endPoint x: 625, endPoint y: 188, distance: 10.7
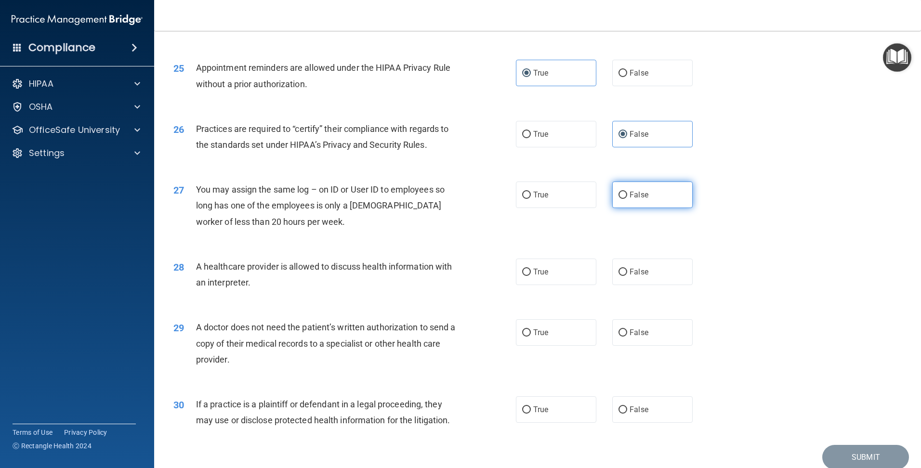
click at [625, 188] on label "False" at bounding box center [652, 195] width 80 height 27
click at [625, 192] on input "False" at bounding box center [623, 195] width 9 height 7
radio input "true"
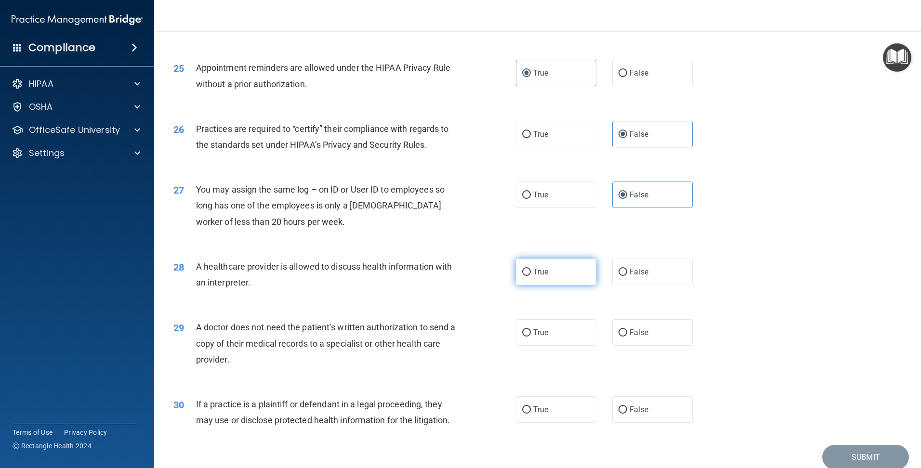
click at [533, 278] on label "True" at bounding box center [556, 272] width 80 height 27
click at [531, 276] on input "True" at bounding box center [526, 272] width 9 height 7
radio input "true"
click at [531, 326] on label "True" at bounding box center [556, 332] width 80 height 27
click at [531, 330] on input "True" at bounding box center [526, 333] width 9 height 7
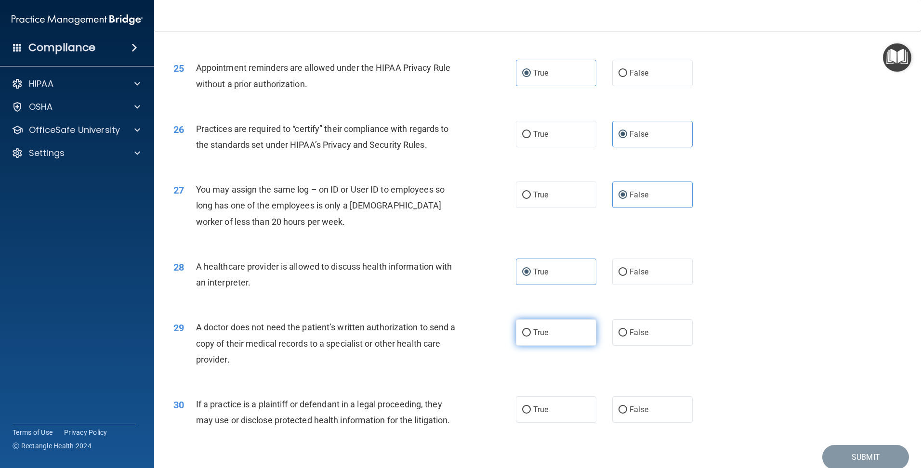
radio input "true"
click at [526, 411] on input "True" at bounding box center [526, 410] width 9 height 7
radio input "true"
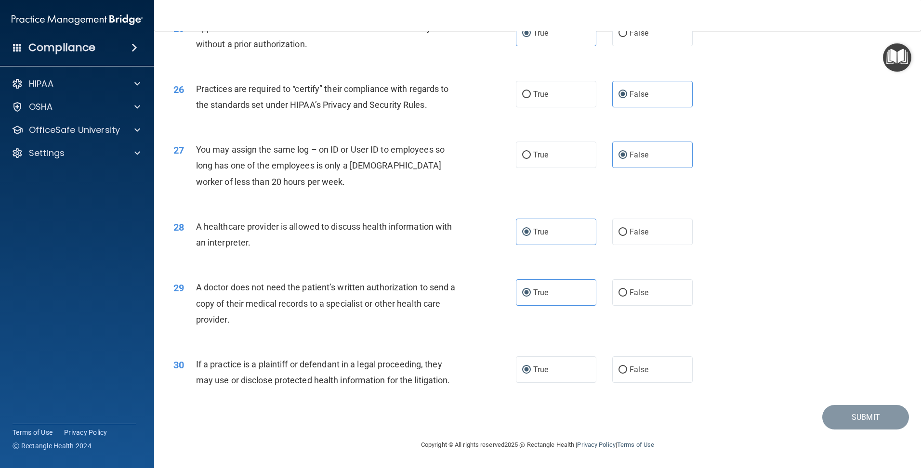
click at [588, 409] on div "Submit" at bounding box center [537, 417] width 743 height 25
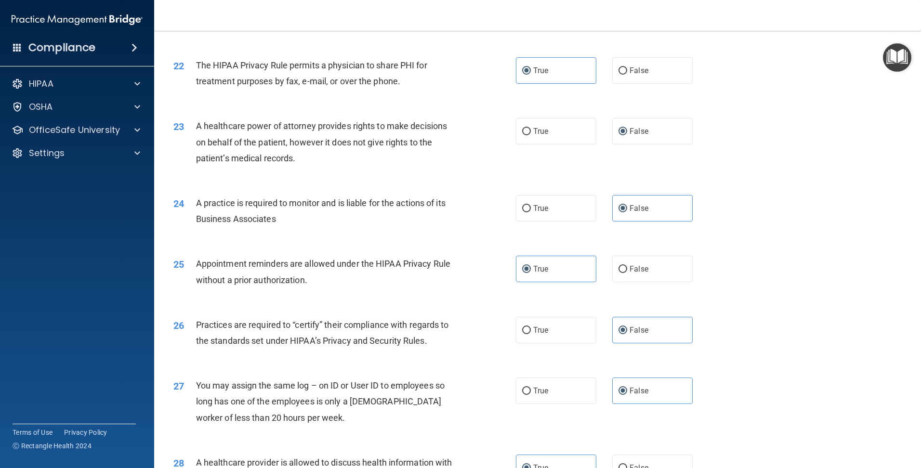
scroll to position [1528, 0]
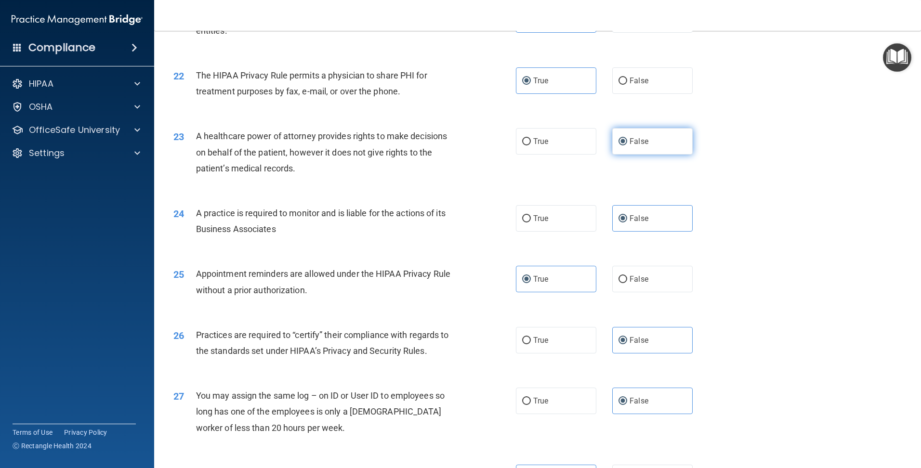
click at [619, 140] on input "False" at bounding box center [623, 141] width 9 height 7
click at [637, 138] on span "False" at bounding box center [639, 141] width 19 height 9
click at [627, 138] on input "False" at bounding box center [623, 141] width 9 height 7
click at [552, 140] on label "True" at bounding box center [556, 141] width 80 height 27
click at [531, 140] on input "True" at bounding box center [526, 141] width 9 height 7
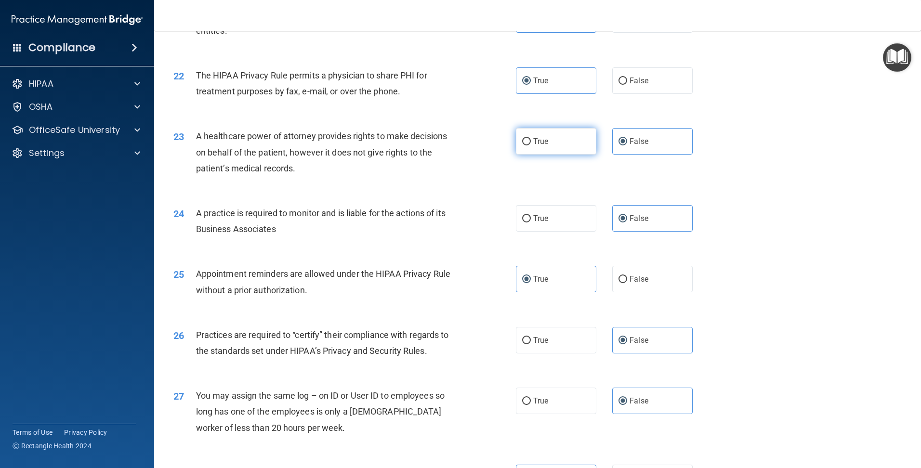
radio input "true"
click at [619, 138] on input "False" at bounding box center [623, 141] width 9 height 7
radio input "true"
radio input "false"
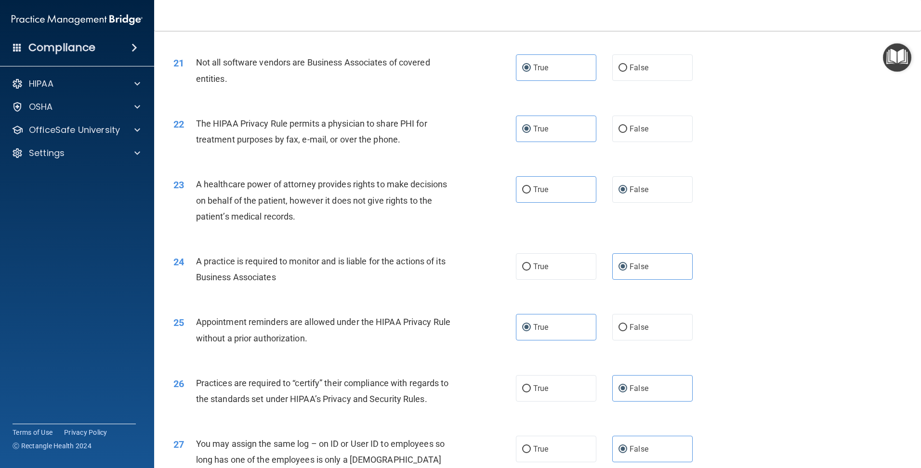
scroll to position [1432, 0]
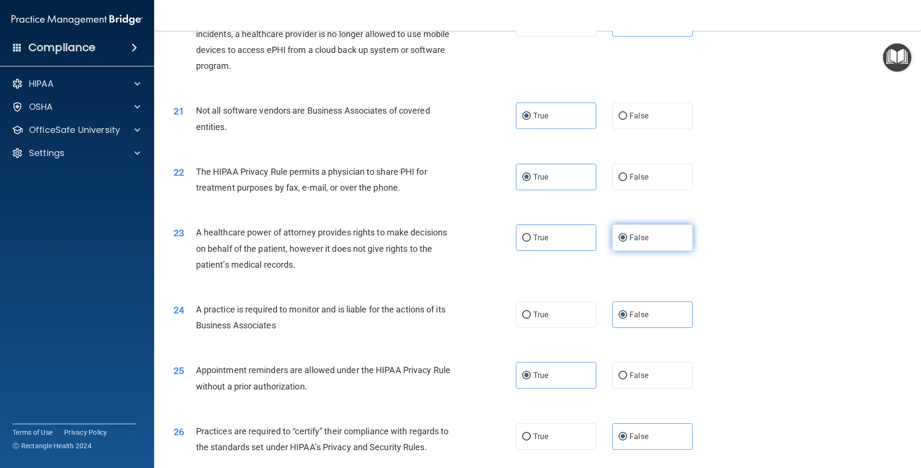
click at [624, 232] on label "False" at bounding box center [652, 238] width 80 height 27
click at [624, 235] on input "False" at bounding box center [623, 238] width 9 height 7
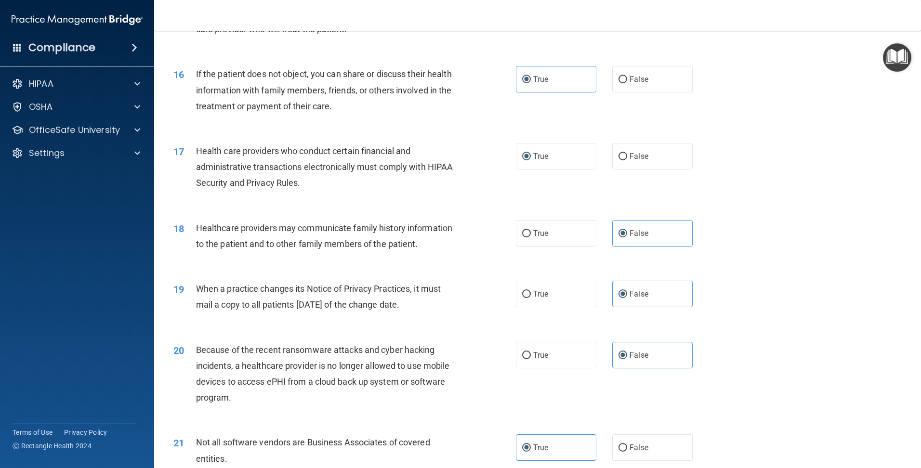
scroll to position [1052, 0]
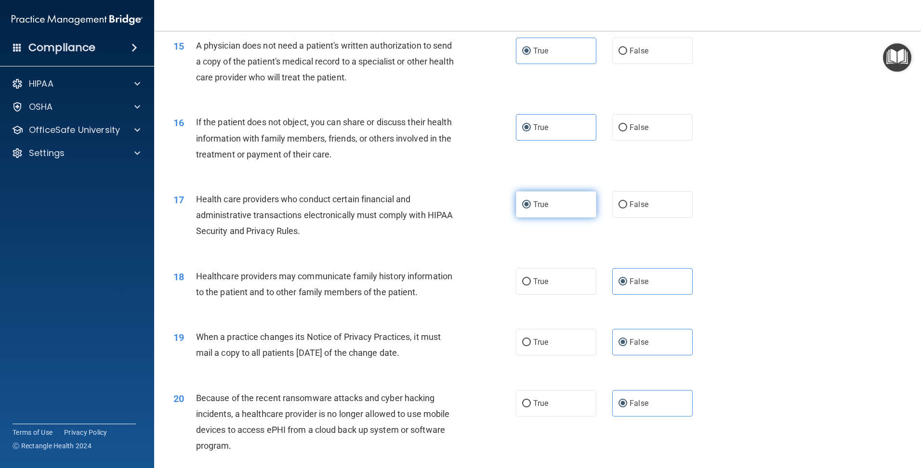
click at [530, 212] on label "True" at bounding box center [556, 204] width 80 height 27
click at [530, 209] on input "True" at bounding box center [526, 204] width 9 height 7
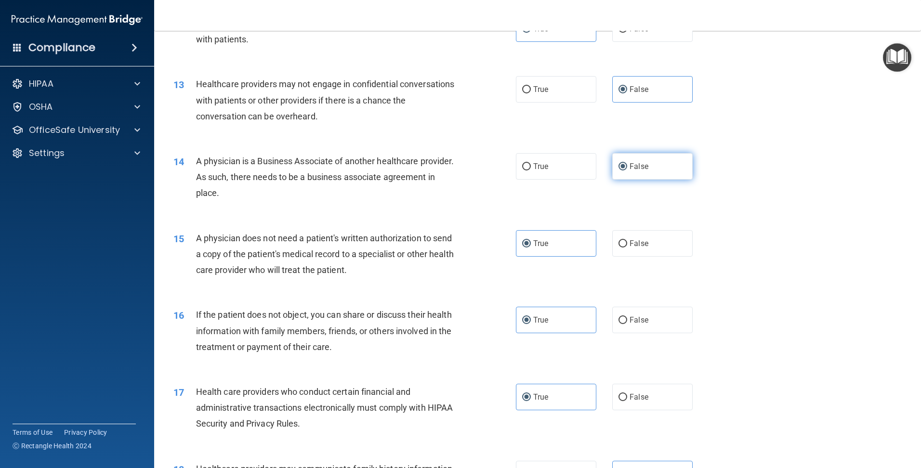
click at [650, 169] on label "False" at bounding box center [652, 166] width 80 height 27
click at [627, 169] on input "False" at bounding box center [623, 166] width 9 height 7
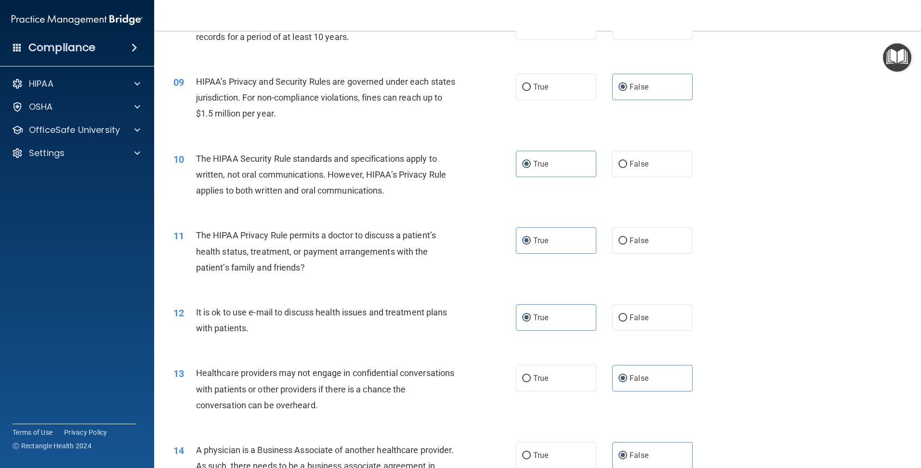
scroll to position [425, 0]
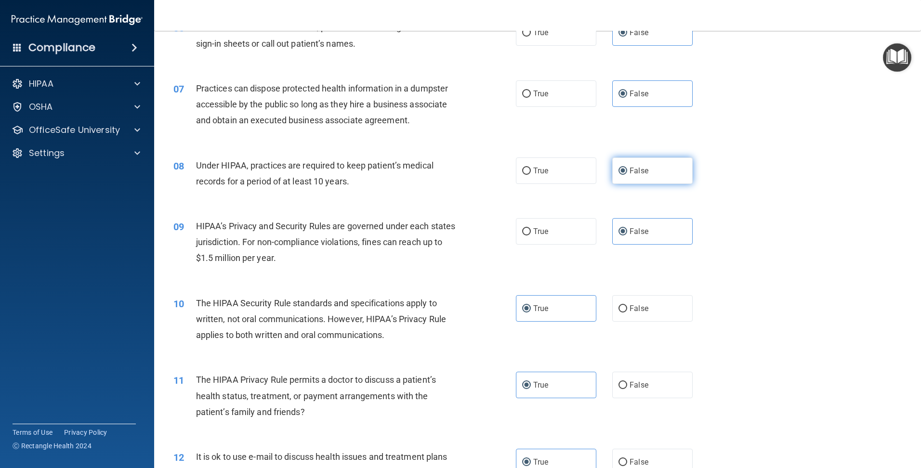
click at [642, 165] on label "False" at bounding box center [652, 171] width 80 height 27
click at [627, 168] on input "False" at bounding box center [623, 171] width 9 height 7
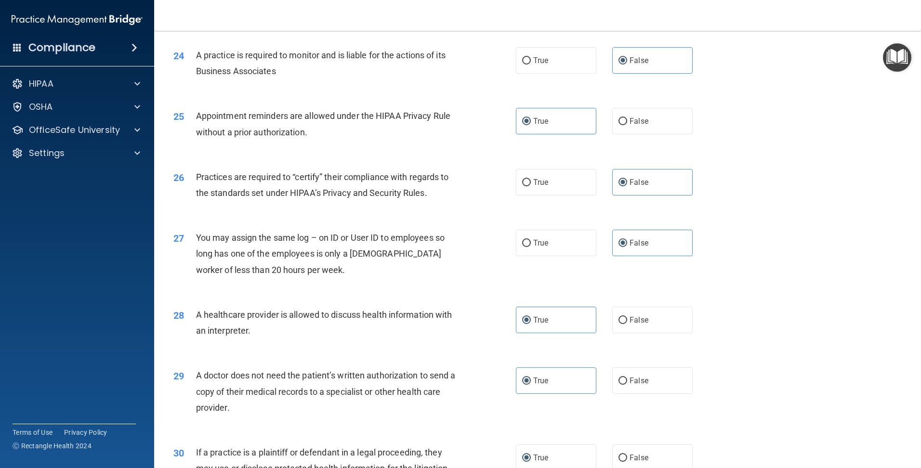
scroll to position [1775, 0]
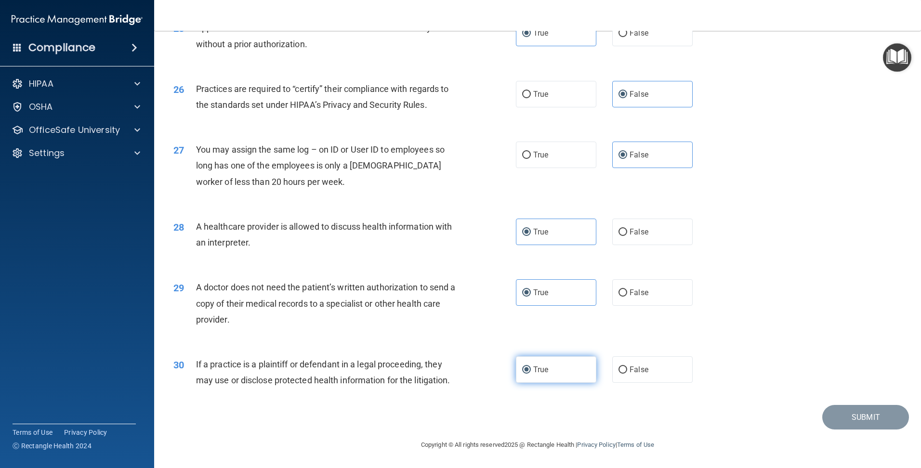
click at [547, 369] on label "True" at bounding box center [556, 370] width 80 height 27
click at [531, 369] on input "True" at bounding box center [526, 370] width 9 height 7
click at [533, 286] on label "True" at bounding box center [556, 292] width 80 height 27
click at [531, 290] on input "True" at bounding box center [526, 293] width 9 height 7
click at [538, 239] on label "True" at bounding box center [556, 232] width 80 height 27
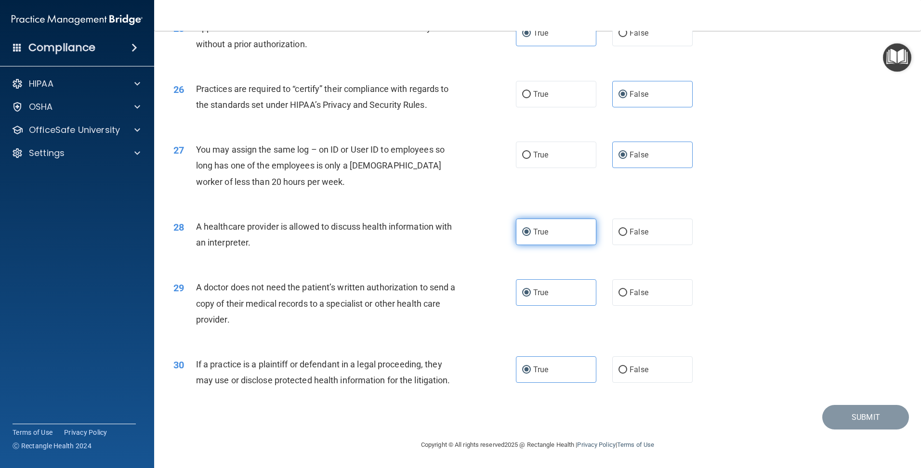
click at [531, 236] on input "True" at bounding box center [526, 232] width 9 height 7
click at [634, 159] on span "False" at bounding box center [639, 154] width 19 height 9
click at [627, 159] on input "False" at bounding box center [623, 155] width 9 height 7
click at [638, 99] on label "False" at bounding box center [652, 94] width 80 height 27
click at [627, 98] on input "False" at bounding box center [623, 94] width 9 height 7
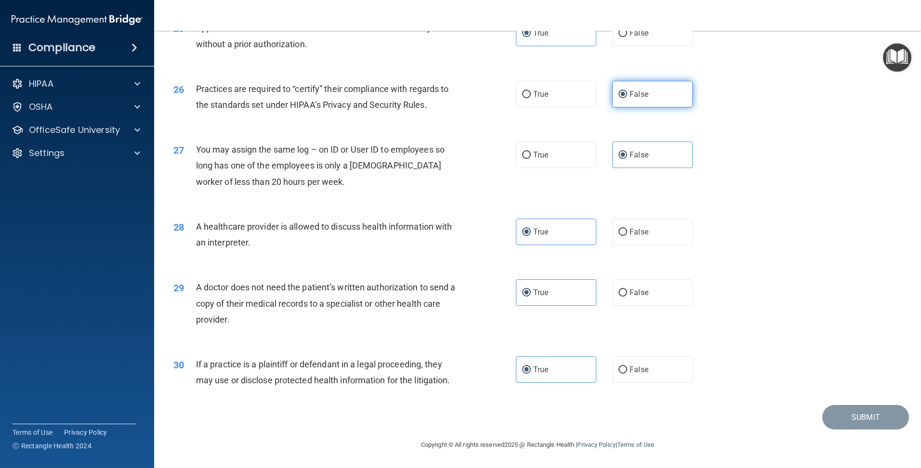
scroll to position [1630, 0]
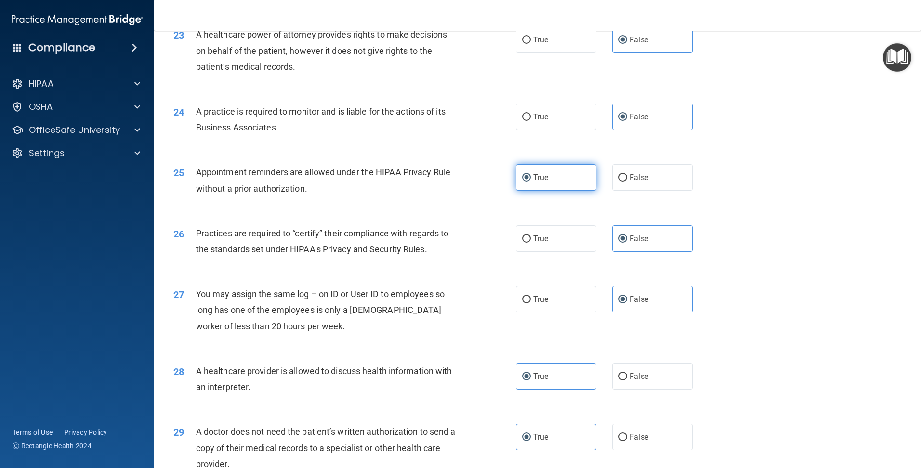
click at [553, 170] on label "True" at bounding box center [556, 177] width 80 height 27
click at [531, 174] on input "True" at bounding box center [526, 177] width 9 height 7
click at [643, 118] on span "False" at bounding box center [639, 116] width 19 height 9
click at [627, 118] on input "False" at bounding box center [623, 117] width 9 height 7
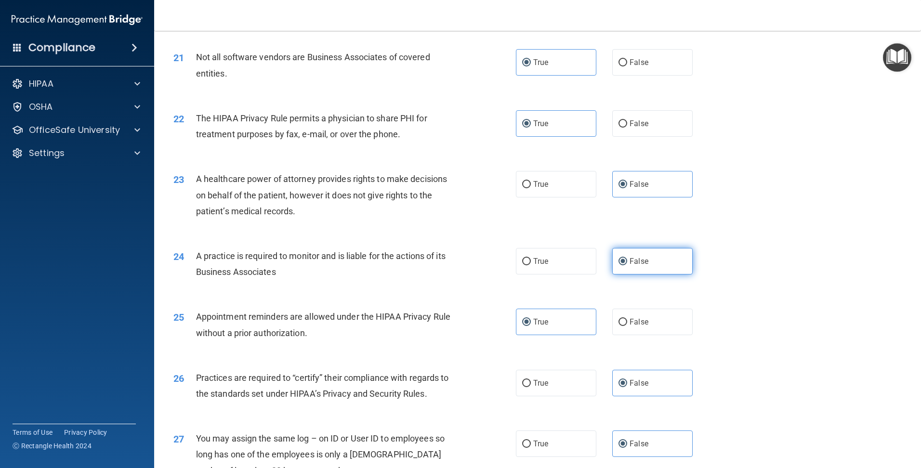
scroll to position [1437, 0]
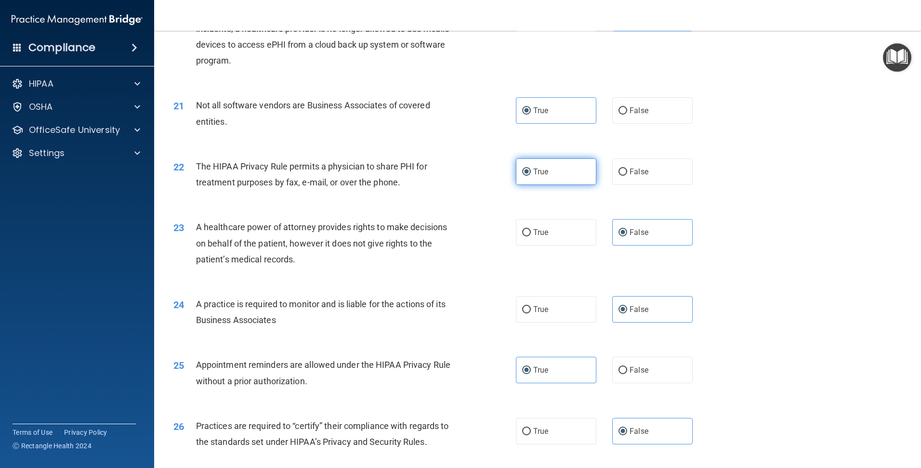
click at [553, 168] on label "True" at bounding box center [556, 172] width 80 height 27
click at [531, 169] on input "True" at bounding box center [526, 172] width 9 height 7
click at [557, 110] on label "True" at bounding box center [556, 110] width 80 height 27
click at [531, 110] on input "True" at bounding box center [526, 110] width 9 height 7
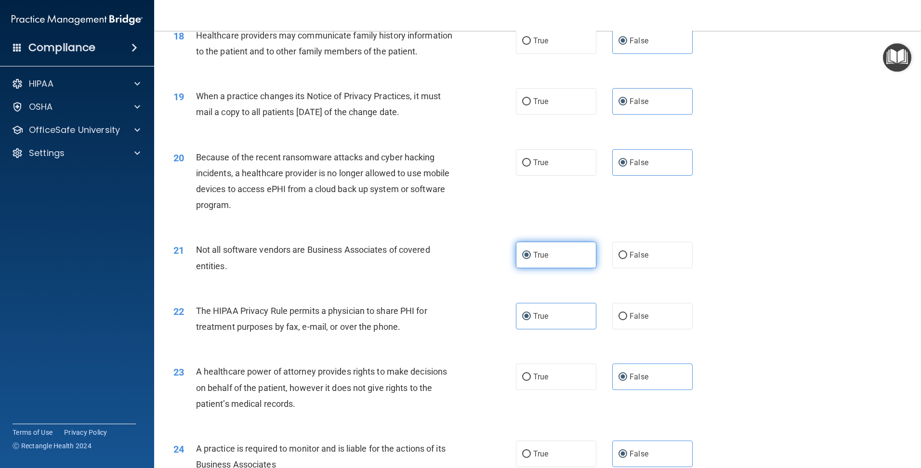
scroll to position [1245, 0]
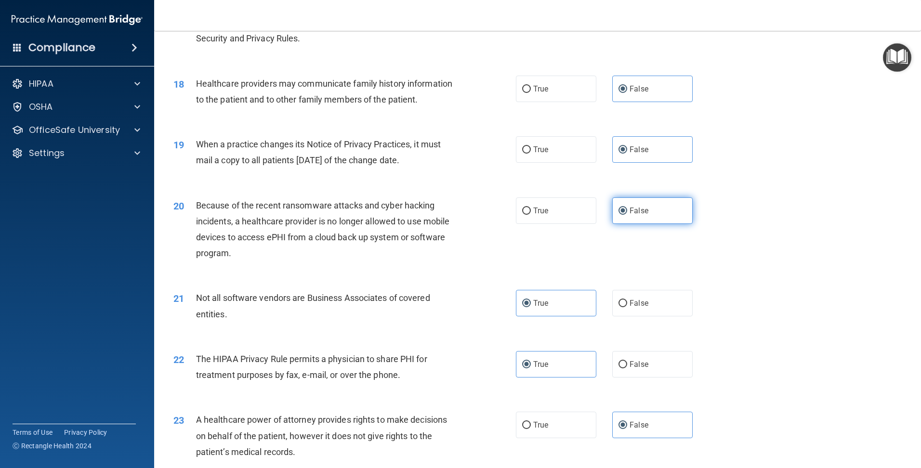
click at [624, 212] on label "False" at bounding box center [652, 211] width 80 height 27
click at [624, 212] on input "False" at bounding box center [623, 211] width 9 height 7
click at [639, 150] on span "False" at bounding box center [639, 149] width 19 height 9
click at [627, 150] on input "False" at bounding box center [623, 149] width 9 height 7
click at [632, 89] on span "False" at bounding box center [639, 88] width 19 height 9
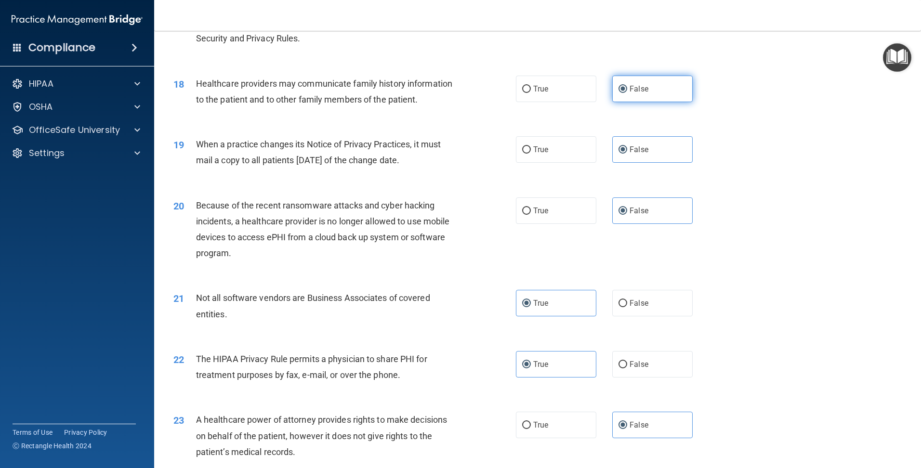
click at [627, 89] on input "False" at bounding box center [623, 89] width 9 height 7
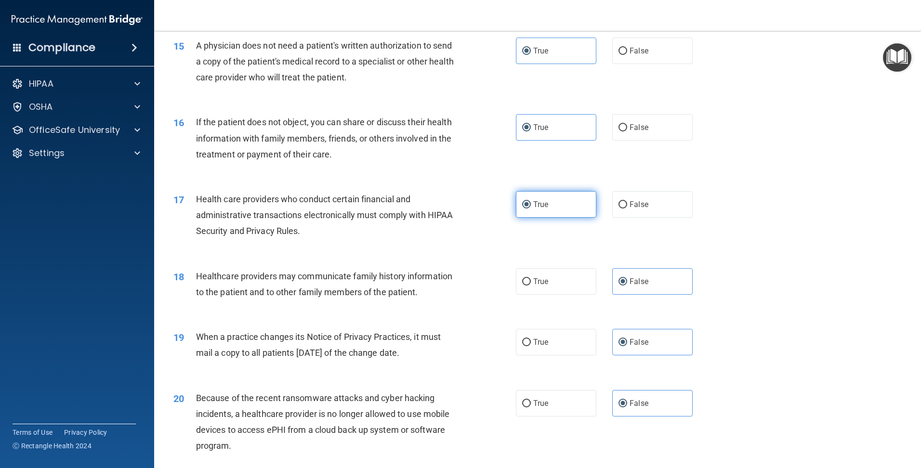
click at [549, 198] on label "True" at bounding box center [556, 204] width 80 height 27
click at [531, 201] on input "True" at bounding box center [526, 204] width 9 height 7
click at [552, 128] on label "True" at bounding box center [556, 127] width 80 height 27
click at [531, 128] on input "True" at bounding box center [526, 127] width 9 height 7
click at [544, 53] on span "True" at bounding box center [540, 50] width 15 height 9
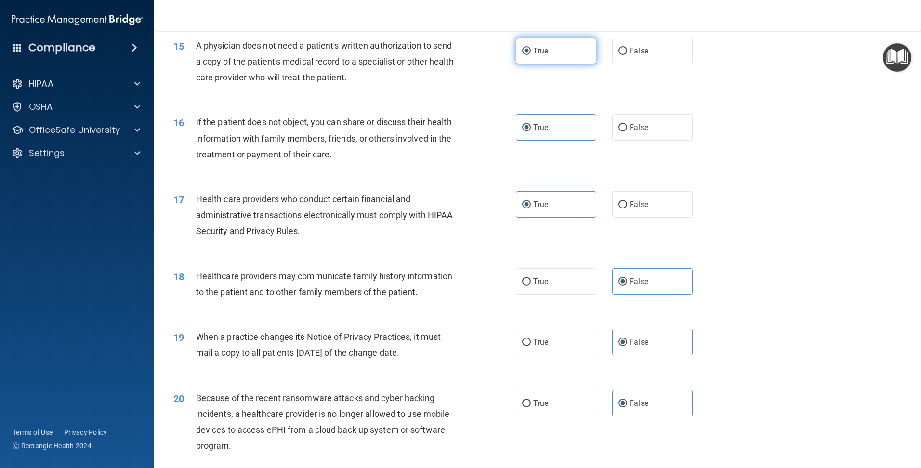
click at [531, 53] on input "True" at bounding box center [526, 51] width 9 height 7
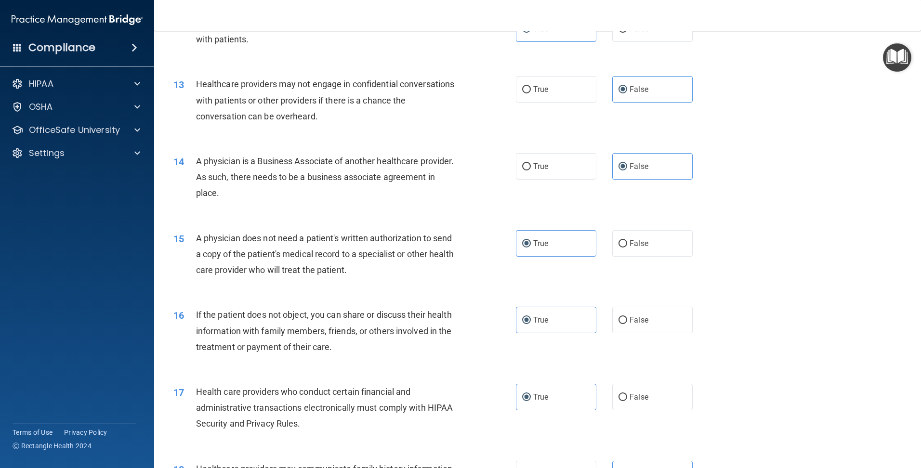
scroll to position [763, 0]
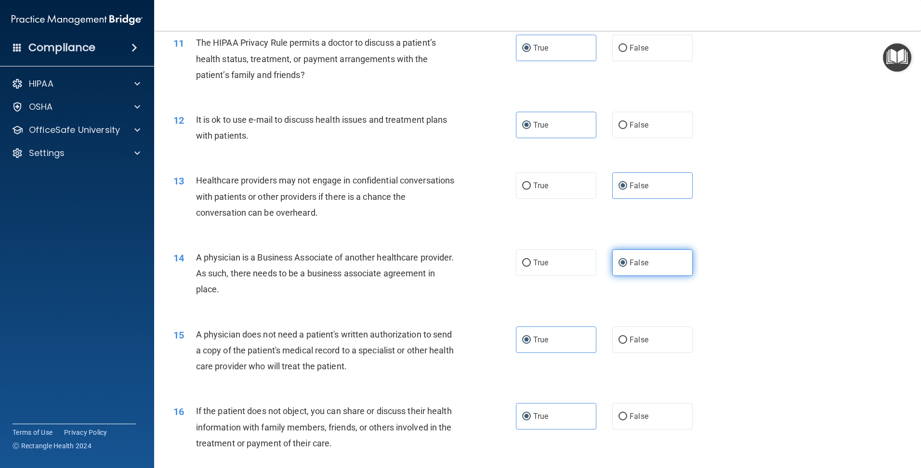
click at [640, 263] on span "False" at bounding box center [639, 262] width 19 height 9
click at [627, 263] on input "False" at bounding box center [623, 263] width 9 height 7
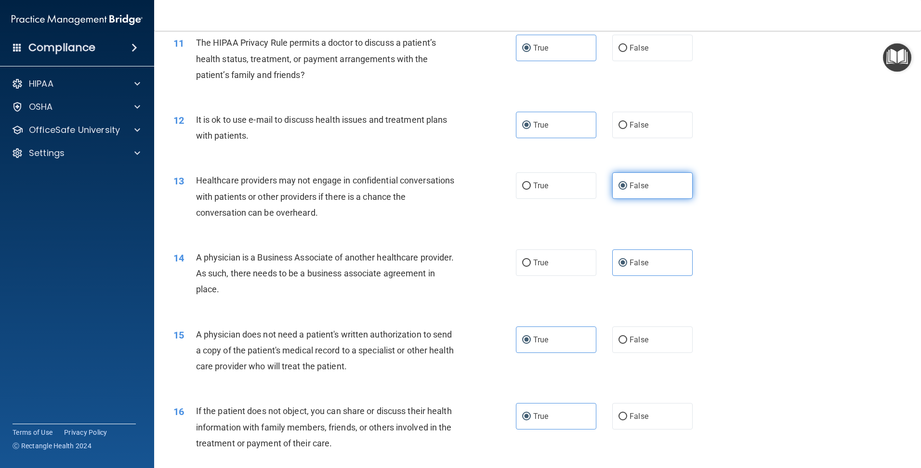
click at [634, 189] on span "False" at bounding box center [639, 185] width 19 height 9
click at [627, 189] on input "False" at bounding box center [623, 186] width 9 height 7
click at [568, 126] on label "True" at bounding box center [556, 125] width 80 height 27
click at [531, 126] on input "True" at bounding box center [526, 125] width 9 height 7
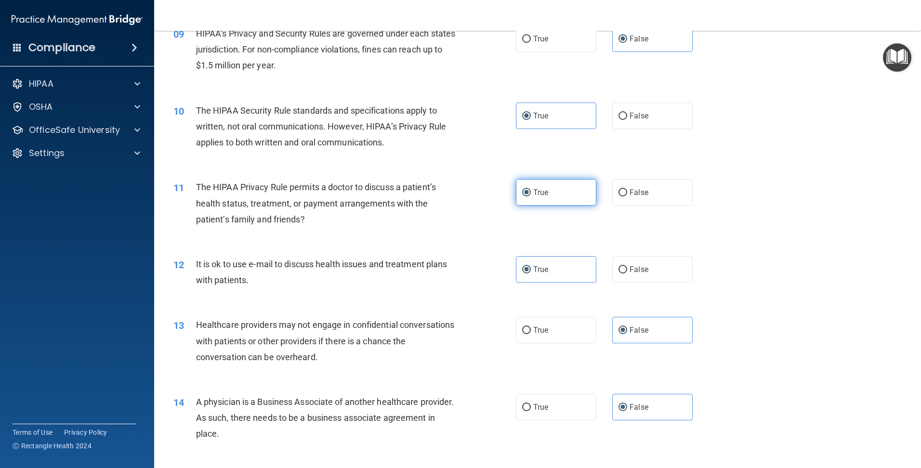
click at [545, 184] on label "True" at bounding box center [556, 192] width 80 height 27
click at [531, 189] on input "True" at bounding box center [526, 192] width 9 height 7
click at [538, 118] on span "True" at bounding box center [540, 115] width 15 height 9
click at [531, 118] on input "True" at bounding box center [526, 116] width 9 height 7
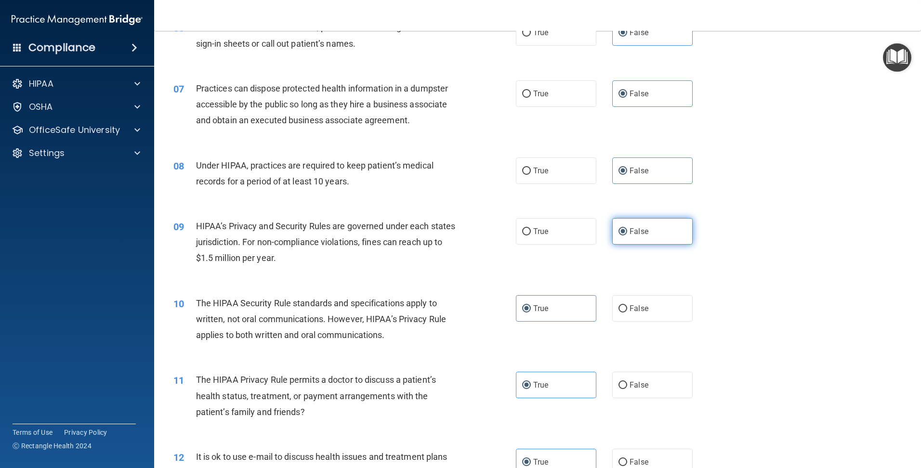
click at [673, 220] on label "False" at bounding box center [652, 231] width 80 height 27
click at [627, 228] on input "False" at bounding box center [623, 231] width 9 height 7
click at [665, 179] on label "False" at bounding box center [652, 171] width 80 height 27
click at [627, 175] on input "False" at bounding box center [623, 171] width 9 height 7
click at [633, 96] on span "False" at bounding box center [639, 93] width 19 height 9
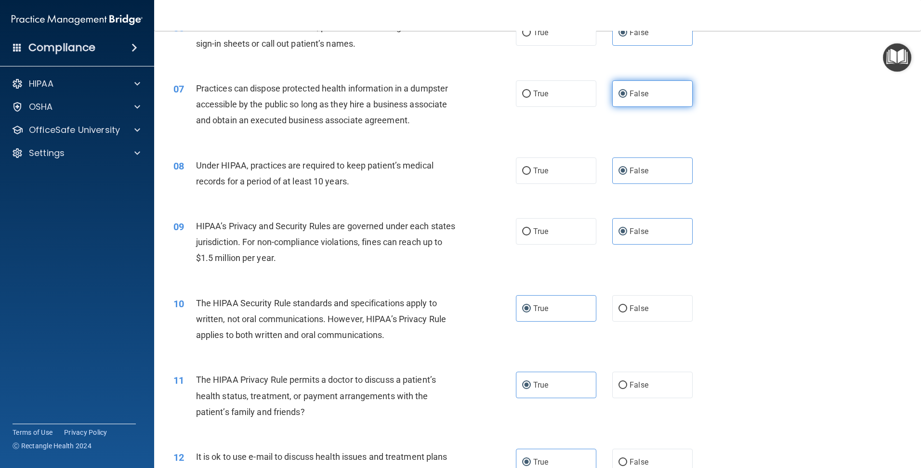
click at [627, 96] on input "False" at bounding box center [623, 94] width 9 height 7
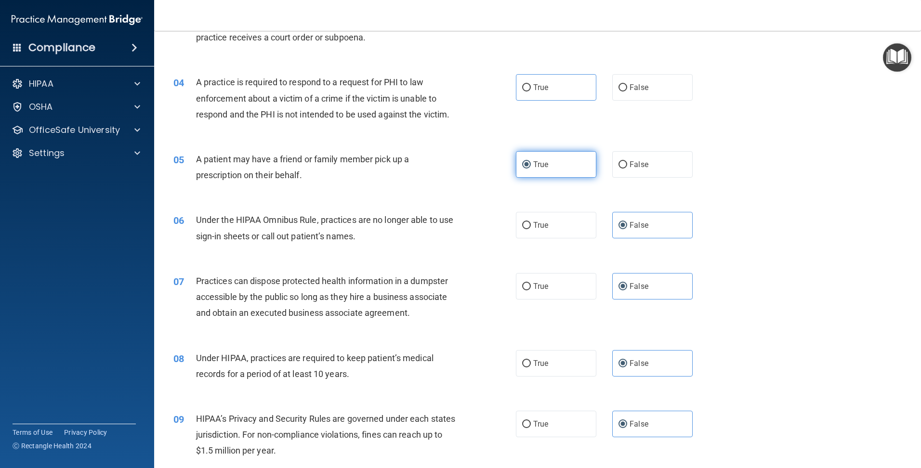
click at [541, 166] on span "True" at bounding box center [540, 164] width 15 height 9
click at [531, 166] on input "True" at bounding box center [526, 164] width 9 height 7
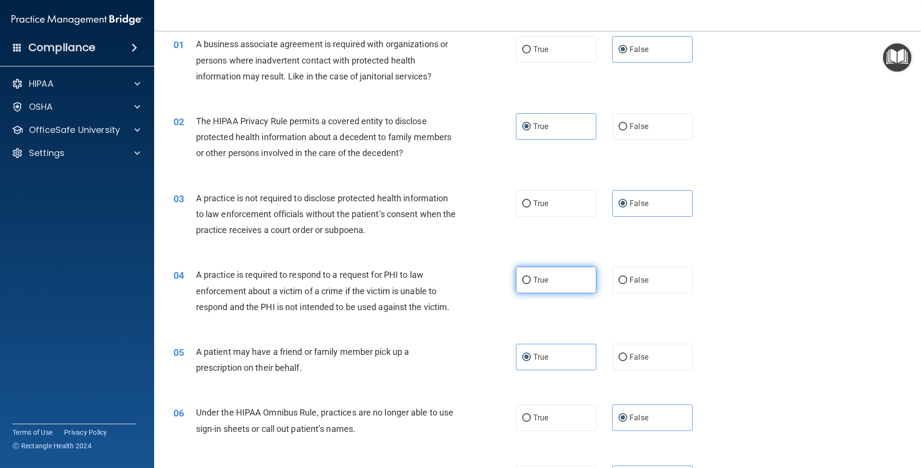
click at [548, 272] on label "True" at bounding box center [556, 280] width 80 height 27
click at [531, 277] on input "True" at bounding box center [526, 280] width 9 height 7
radio input "true"
click at [634, 206] on span "False" at bounding box center [639, 203] width 19 height 9
click at [627, 206] on input "False" at bounding box center [623, 203] width 9 height 7
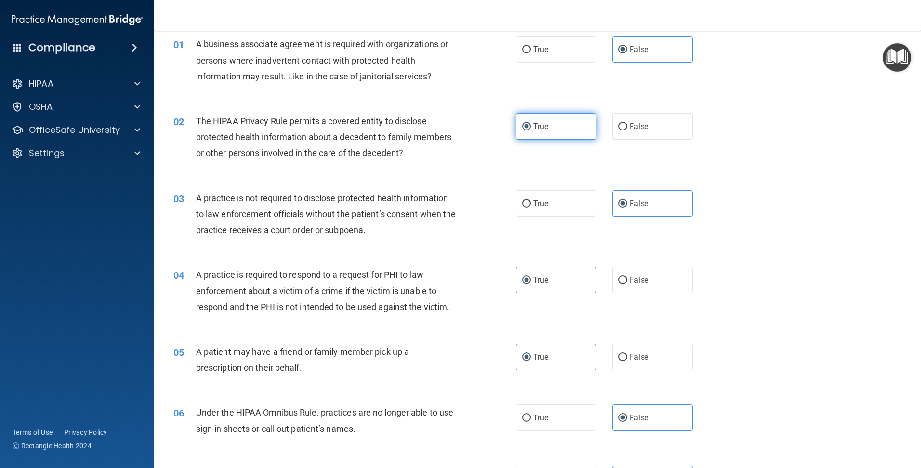
click at [579, 133] on label "True" at bounding box center [556, 126] width 80 height 27
click at [531, 131] on input "True" at bounding box center [526, 126] width 9 height 7
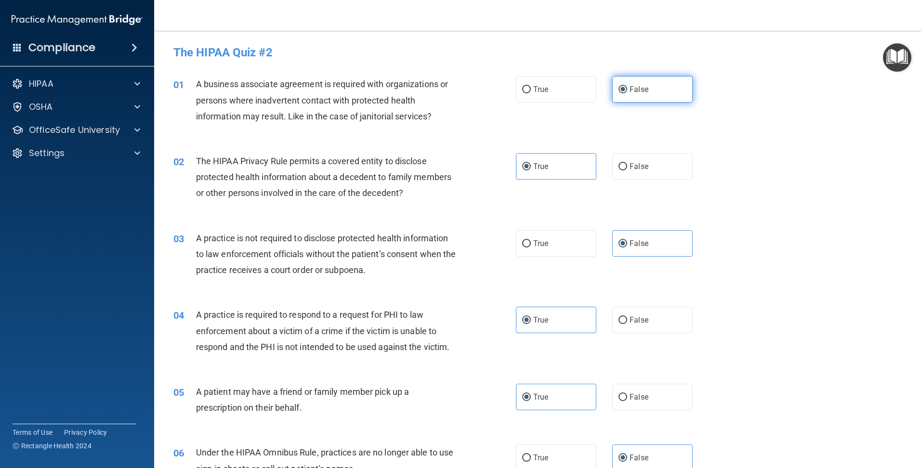
click at [635, 84] on label "False" at bounding box center [652, 89] width 80 height 27
click at [627, 86] on input "False" at bounding box center [623, 89] width 9 height 7
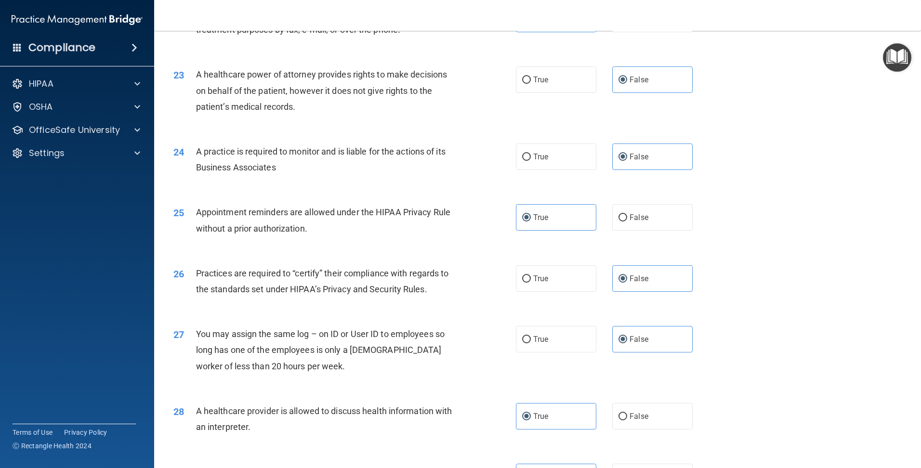
scroll to position [1775, 0]
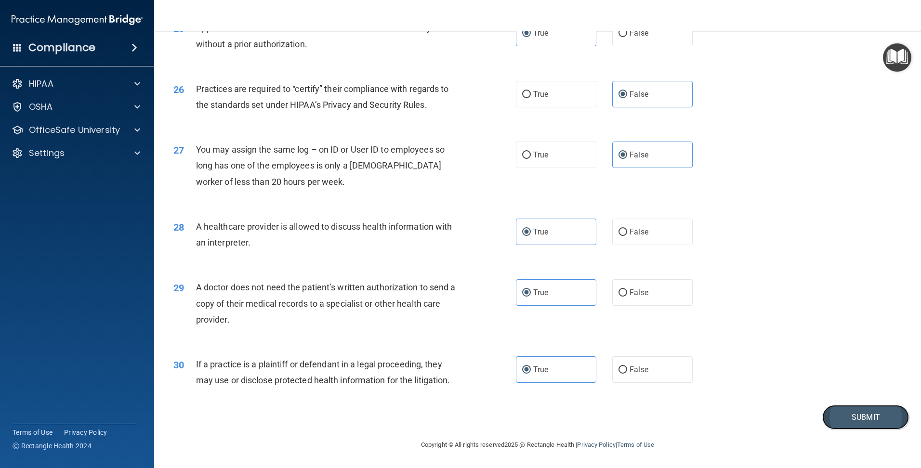
click at [848, 419] on button "Submit" at bounding box center [866, 417] width 87 height 25
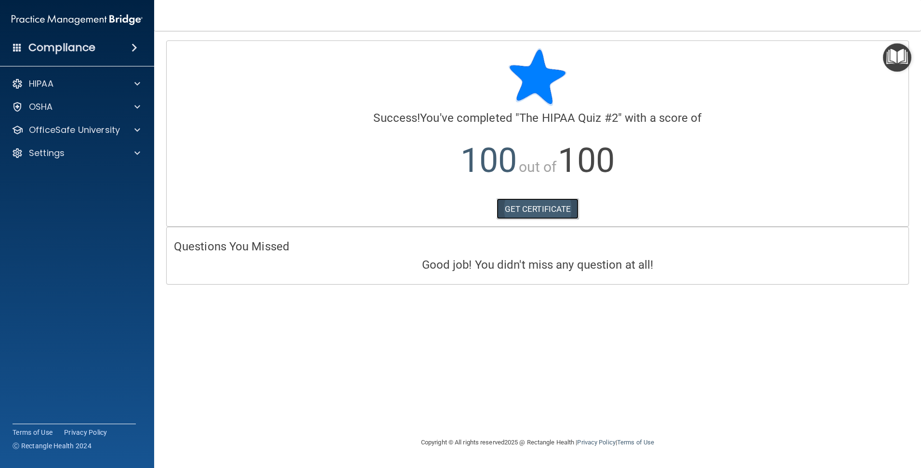
click at [531, 205] on link "GET CERTIFICATE" at bounding box center [538, 209] width 82 height 21
